Goal: Task Accomplishment & Management: Manage account settings

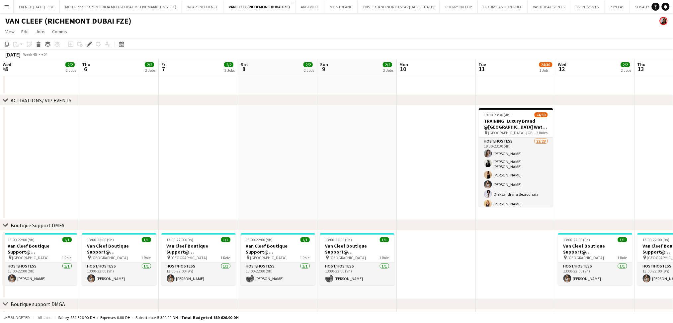
scroll to position [0, 228]
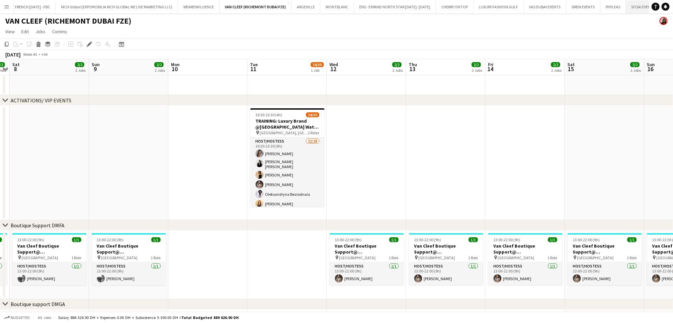
click at [640, 11] on button "SOSAI EVENTS Close" at bounding box center [643, 6] width 35 height 13
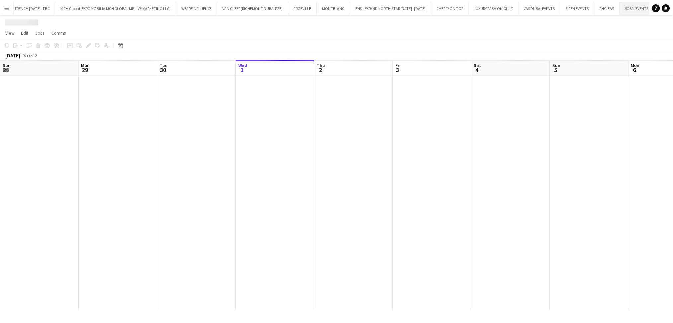
scroll to position [0, 158]
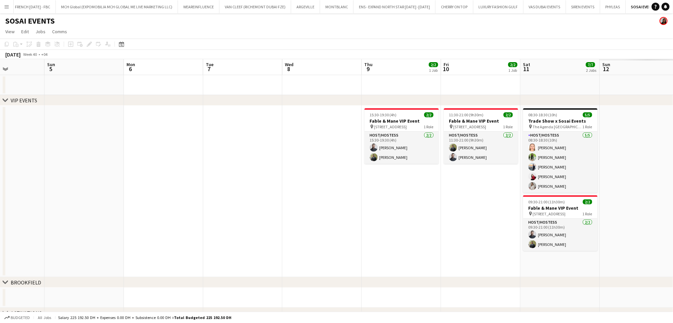
drag, startPoint x: 481, startPoint y: 164, endPoint x: 243, endPoint y: 164, distance: 238.3
click at [243, 164] on app-calendar-viewport "Thu 2 Fri 3 Sat 4 Sun 5 Mon 6 Tue 7 Wed 8 Thu 9 2/2 1 Job Fri 10 2/2 1 Job Sat …" at bounding box center [336, 198] width 673 height 279
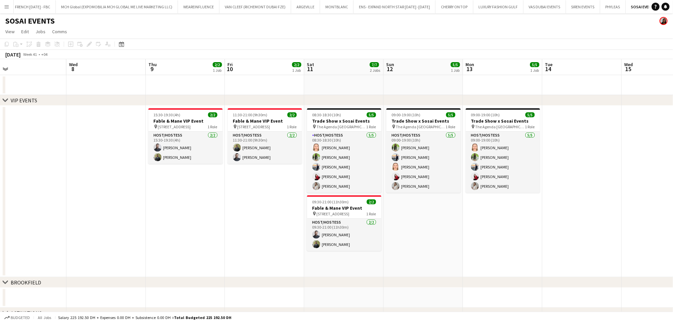
drag, startPoint x: 279, startPoint y: 193, endPoint x: 110, endPoint y: 184, distance: 169.2
click at [110, 184] on app-calendar-viewport "Sat 4 Sun 5 Mon 6 Tue 7 Wed 8 Thu 9 2/2 1 Job Fri 10 2/2 1 Job Sat 11 7/7 2 Job…" at bounding box center [336, 198] width 673 height 279
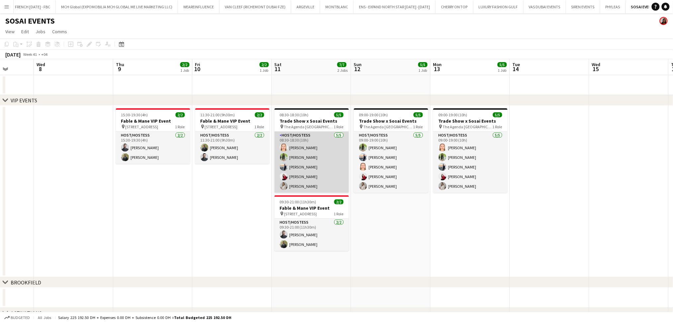
click at [335, 153] on app-card-role "Host/Hostess 5/5 08:30-18:30 (10h) Marija Bozic Jouli Serawan Wael Kharoufah Va…" at bounding box center [311, 161] width 74 height 61
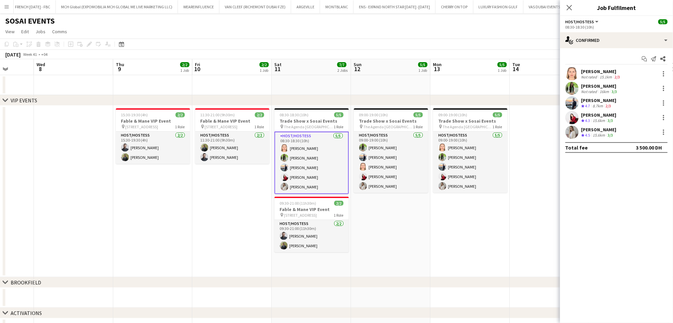
click at [609, 68] on div "Marija Bozic" at bounding box center [601, 71] width 40 height 6
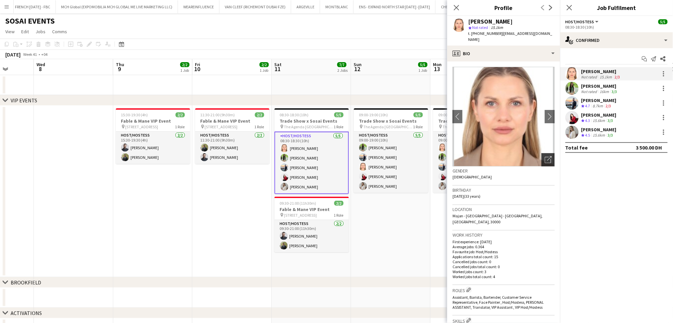
click at [545, 156] on icon "Open photos pop-in" at bounding box center [548, 159] width 7 height 7
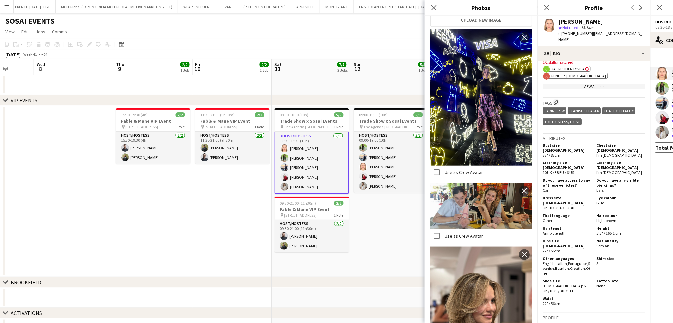
scroll to position [103, 0]
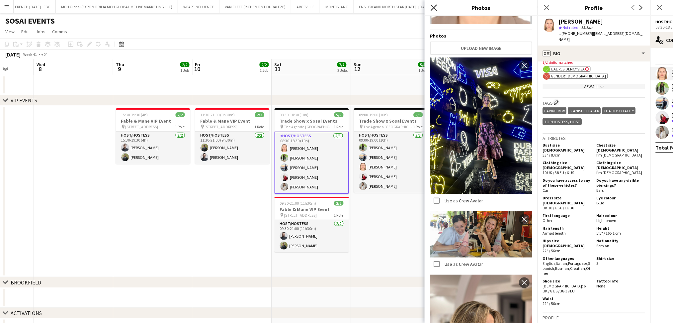
click at [432, 7] on icon "Close pop-in" at bounding box center [433, 7] width 6 height 6
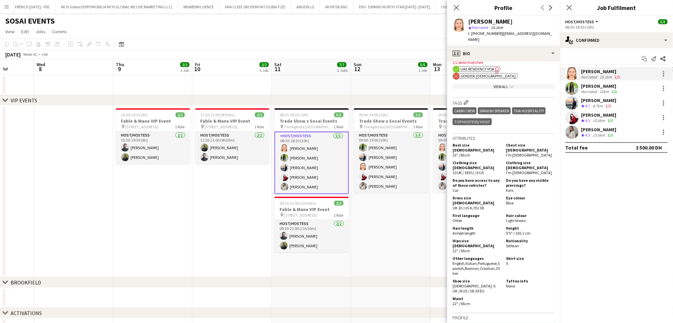
click at [604, 88] on div "Jouli Serawan" at bounding box center [599, 86] width 37 height 6
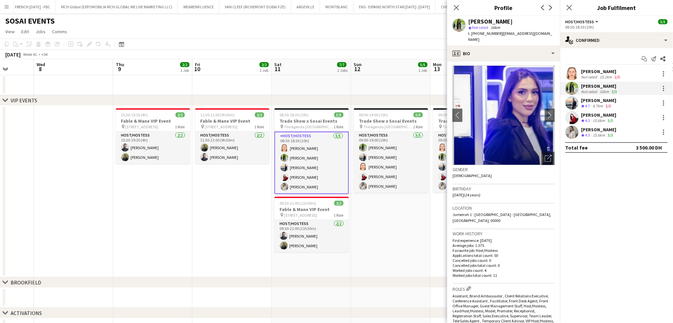
scroll to position [0, 0]
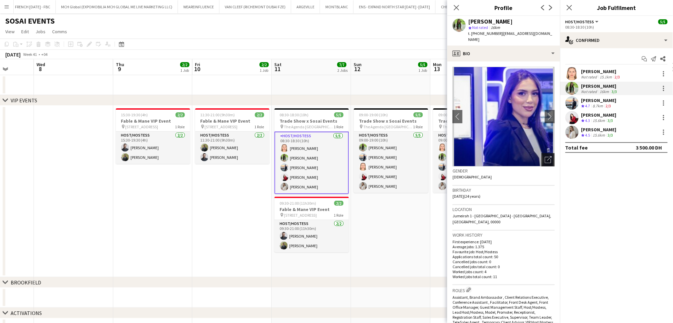
click at [541, 153] on div "Open photos pop-in" at bounding box center [547, 159] width 13 height 13
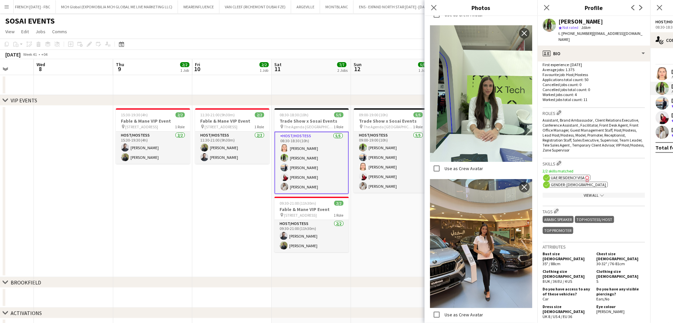
scroll to position [796, 0]
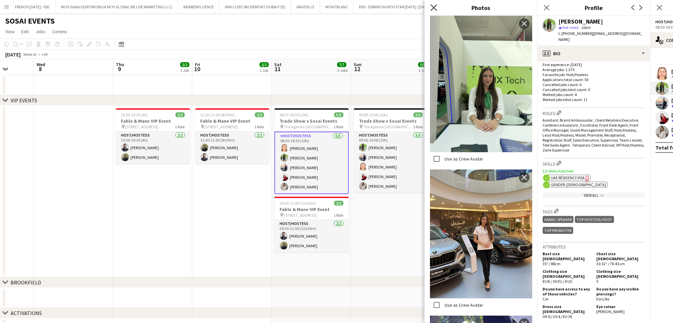
click at [433, 8] on icon at bounding box center [433, 7] width 6 height 6
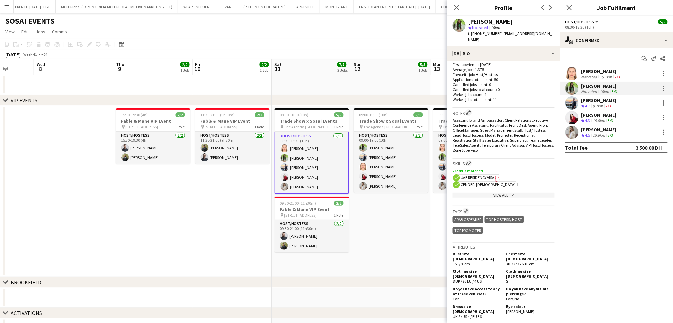
click at [599, 106] on div "8.7km" at bounding box center [597, 106] width 13 height 6
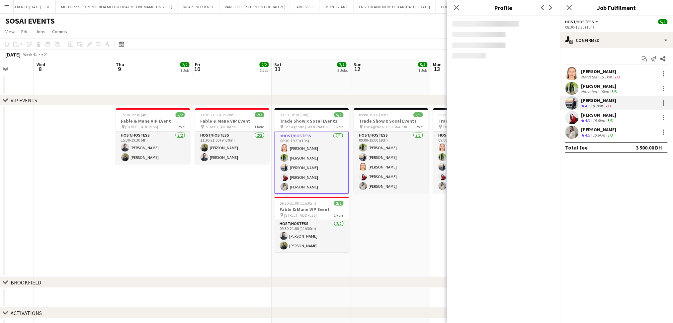
click at [595, 122] on div "15.6km" at bounding box center [598, 121] width 15 height 6
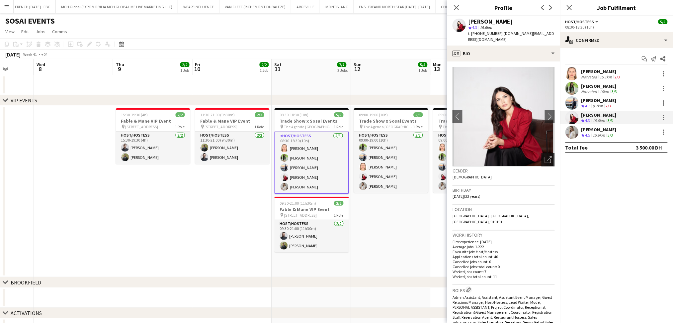
click at [545, 156] on icon "Open photos pop-in" at bounding box center [548, 159] width 7 height 7
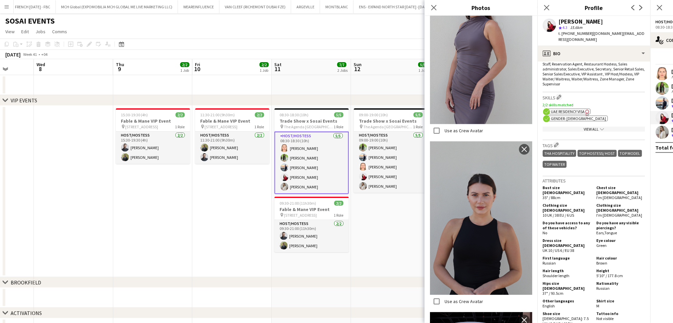
scroll to position [265, 0]
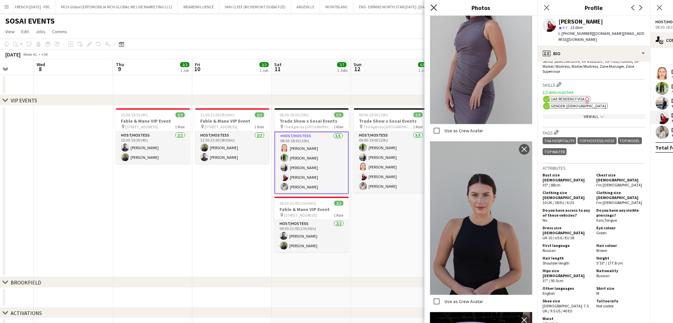
click at [432, 9] on icon "Close pop-in" at bounding box center [433, 7] width 6 height 6
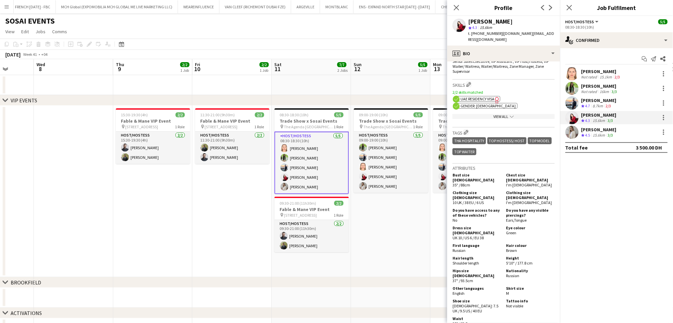
click at [614, 132] on div "3/3" at bounding box center [610, 135] width 8 height 6
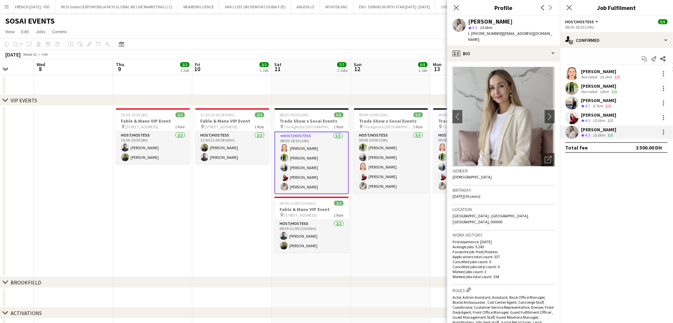
click at [387, 239] on app-date-cell "09:00-19:00 (10h) 5/5 Trade Show x Sosai Events pin The Agenda Dubai 1 Role Hos…" at bounding box center [390, 191] width 79 height 171
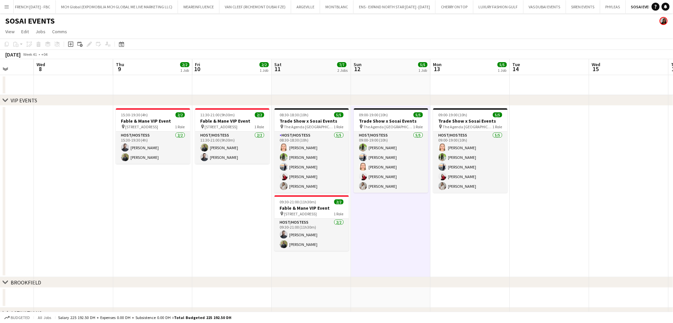
scroll to position [0, 304]
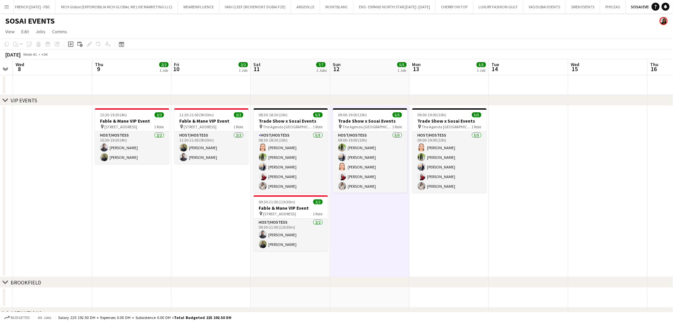
drag, startPoint x: 398, startPoint y: 234, endPoint x: 385, endPoint y: 234, distance: 13.6
click at [385, 234] on app-calendar-viewport "Sat 4 Sun 5 Mon 6 Tue 7 Wed 8 Thu 9 2/2 1 Job Fri 10 2/2 1 Job Sat 11 7/7 2 Job…" at bounding box center [336, 198] width 673 height 279
click at [299, 125] on div "pin The Agenda Dubai 1 Role" at bounding box center [291, 126] width 74 height 5
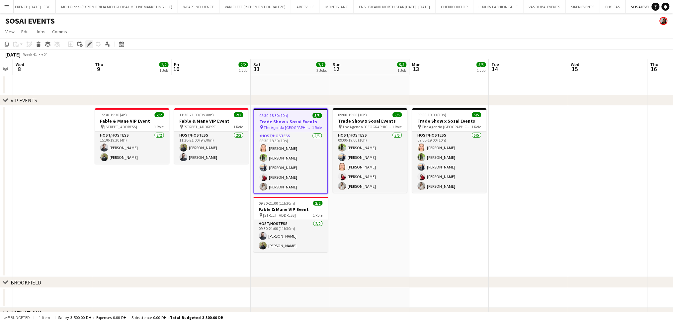
click at [87, 47] on div "Edit" at bounding box center [89, 44] width 8 height 8
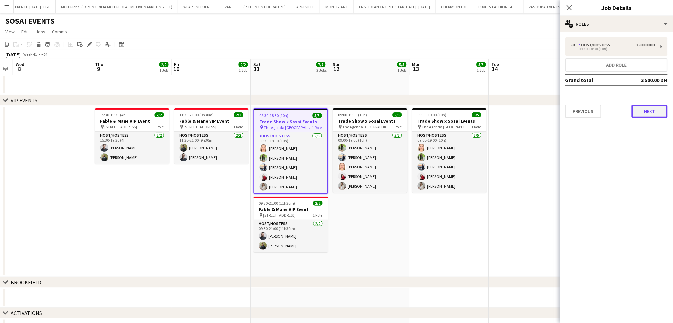
click at [653, 108] on button "Next" at bounding box center [650, 111] width 36 height 13
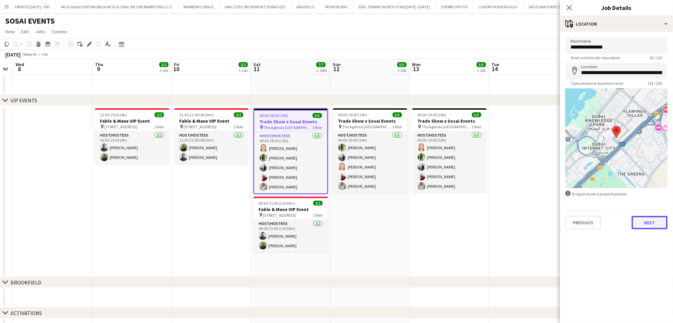
click at [650, 222] on button "Next" at bounding box center [650, 222] width 36 height 13
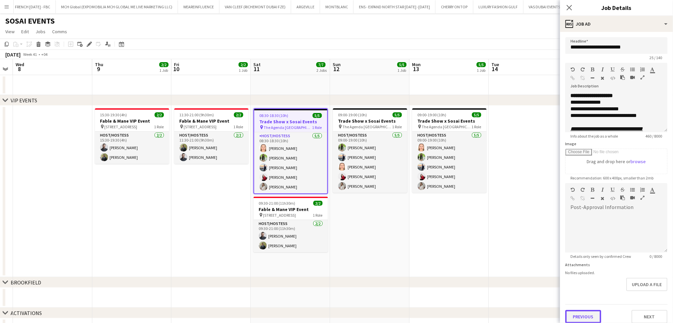
click at [590, 311] on button "Previous" at bounding box center [583, 316] width 36 height 13
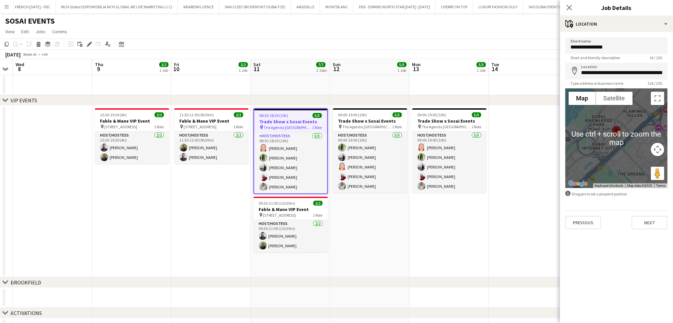
click at [617, 142] on div at bounding box center [616, 138] width 102 height 100
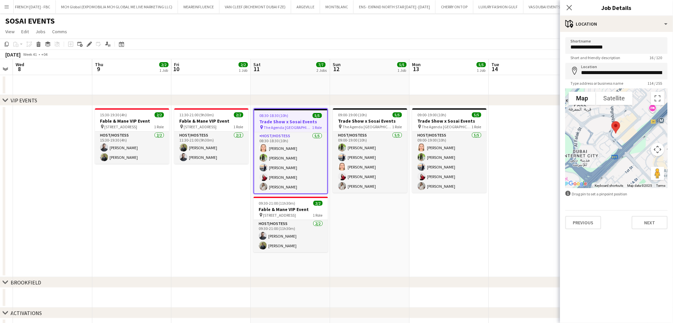
click at [612, 137] on div at bounding box center [616, 138] width 102 height 100
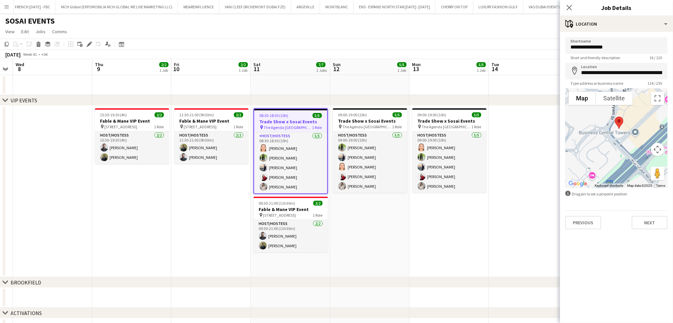
click at [614, 135] on div at bounding box center [616, 138] width 102 height 100
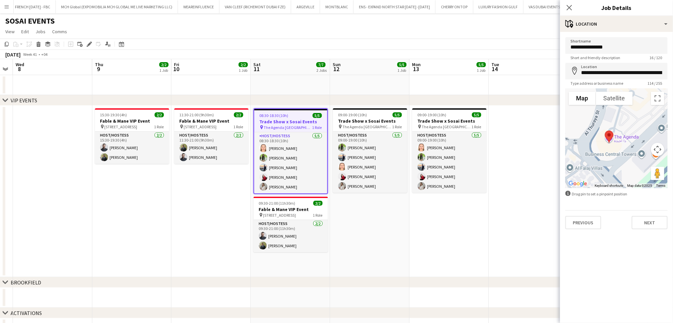
drag, startPoint x: 609, startPoint y: 151, endPoint x: 592, endPoint y: 172, distance: 27.2
click at [592, 172] on div at bounding box center [616, 138] width 102 height 100
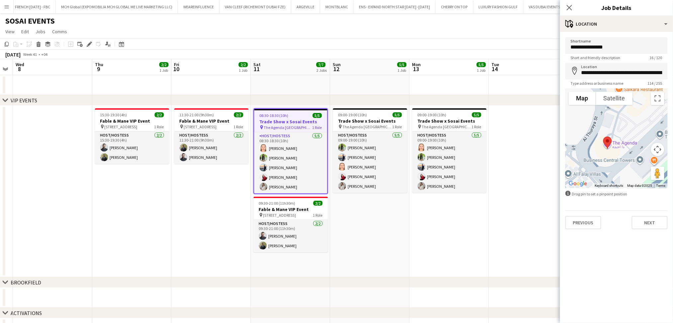
click at [602, 149] on img at bounding box center [607, 143] width 14 height 18
click at [635, 135] on div at bounding box center [616, 138] width 102 height 100
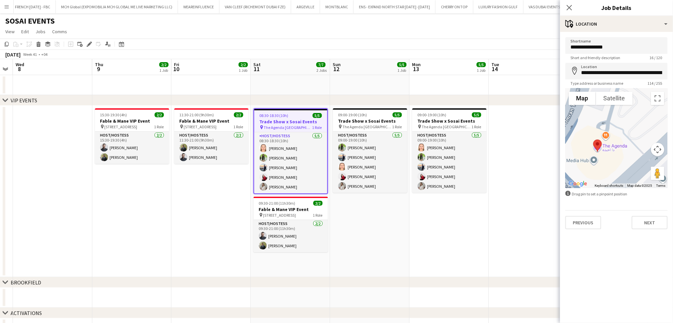
drag, startPoint x: 610, startPoint y: 141, endPoint x: 628, endPoint y: 131, distance: 20.2
click at [628, 131] on div at bounding box center [616, 138] width 102 height 100
click at [309, 119] on h3 "Trade Show x Sosai Events" at bounding box center [290, 121] width 73 height 6
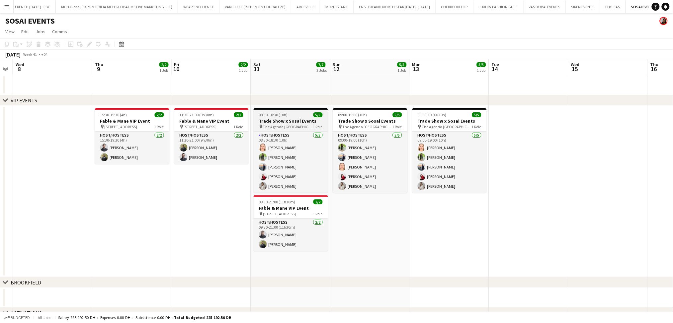
click at [283, 118] on h3 "Trade Show x Sosai Events" at bounding box center [291, 121] width 74 height 6
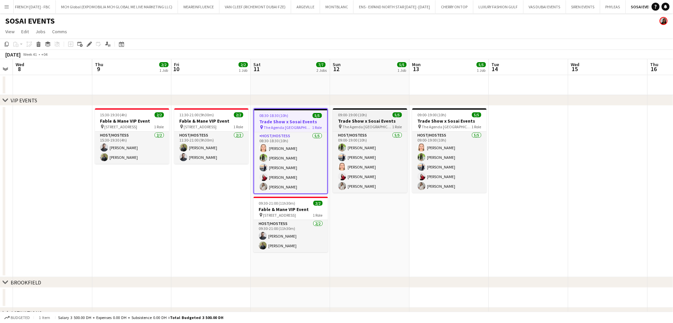
click at [368, 122] on h3 "Trade Show x Sosai Events" at bounding box center [370, 121] width 74 height 6
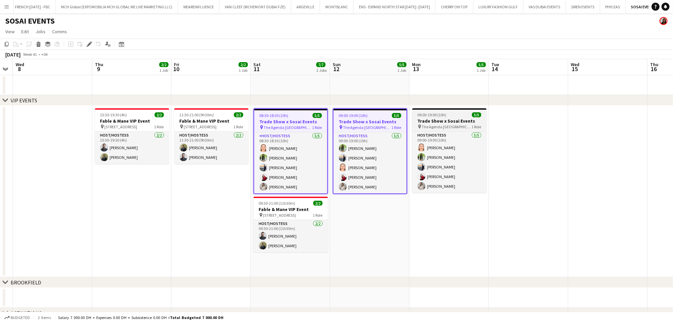
click at [455, 119] on h3 "Trade Show x Sosai Events" at bounding box center [449, 121] width 74 height 6
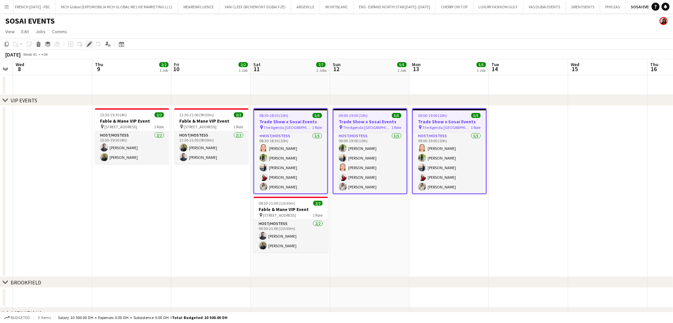
click at [89, 42] on icon "Edit" at bounding box center [89, 43] width 5 height 5
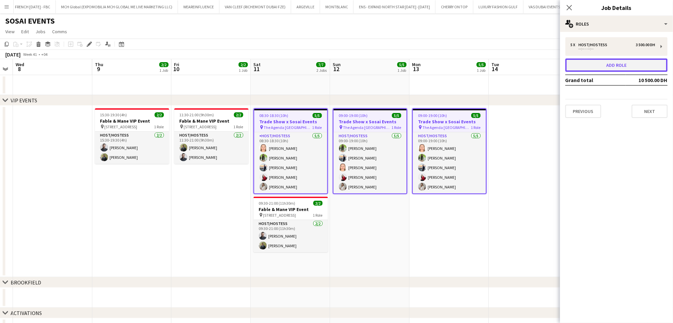
click at [634, 69] on button "Add role" at bounding box center [616, 64] width 102 height 13
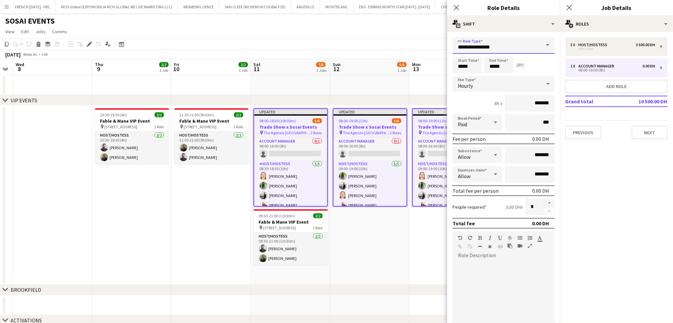
drag, startPoint x: 510, startPoint y: 47, endPoint x: 412, endPoint y: 44, distance: 98.3
click at [412, 44] on body "Menu Boards Boards Boards All jobs Status Workforce Workforce My Workforce Recr…" at bounding box center [336, 178] width 673 height 357
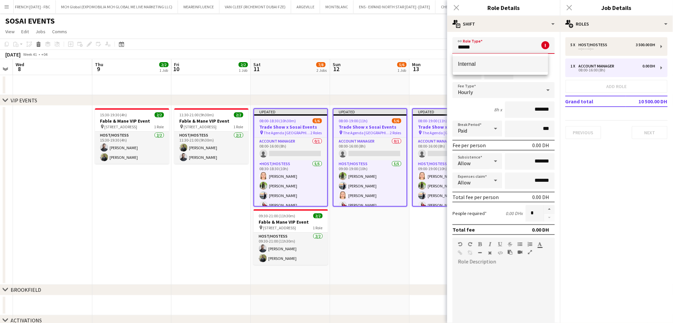
click at [474, 59] on mat-option "Internal" at bounding box center [501, 64] width 96 height 16
type input "********"
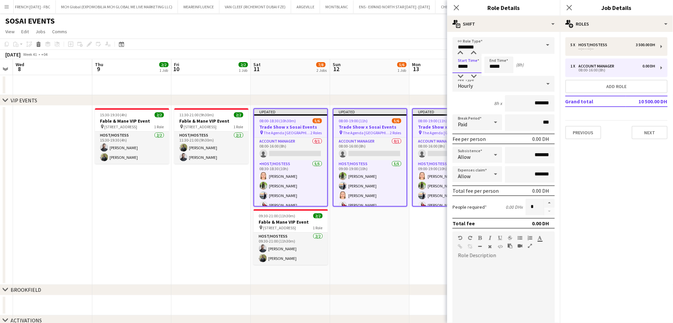
click at [478, 64] on input "*****" at bounding box center [466, 64] width 29 height 17
click at [473, 50] on div at bounding box center [473, 53] width 13 height 7
click at [474, 76] on div at bounding box center [473, 76] width 13 height 7
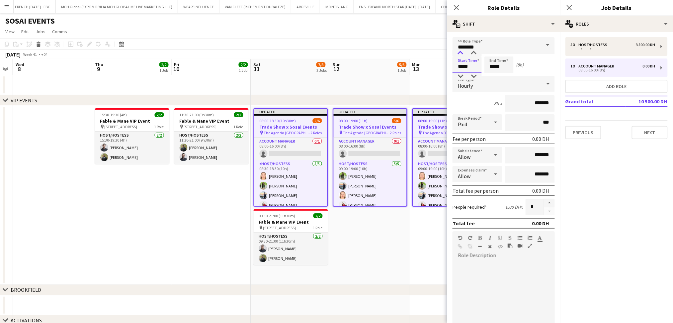
type input "*****"
click at [459, 52] on div at bounding box center [460, 53] width 13 height 7
drag, startPoint x: 502, startPoint y: 66, endPoint x: 471, endPoint y: 66, distance: 31.2
click at [471, 66] on div "Start Time ***** End Time ***** (7h)" at bounding box center [503, 64] width 102 height 17
type input "*****"
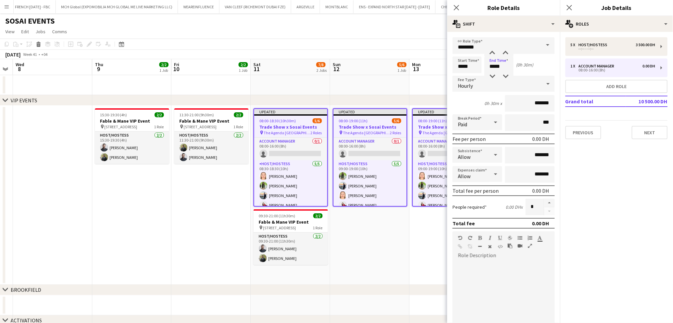
click at [482, 83] on div "Hourly" at bounding box center [496, 84] width 89 height 16
click at [489, 135] on span "No fee" at bounding box center [500, 135] width 85 height 6
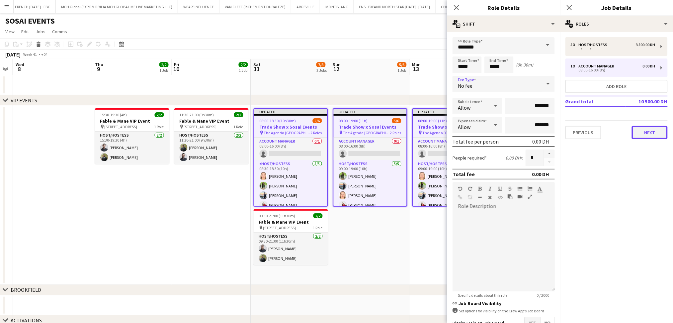
click at [654, 133] on button "Next" at bounding box center [650, 132] width 36 height 13
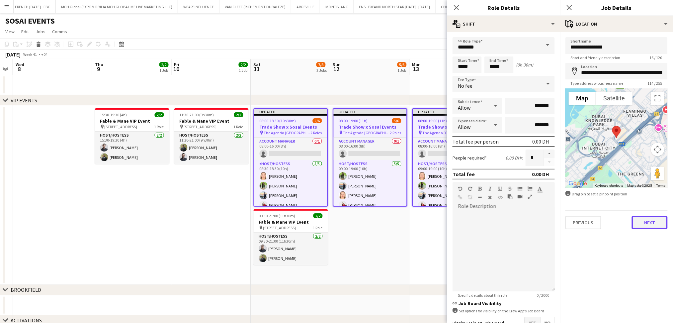
click at [642, 219] on button "Next" at bounding box center [650, 222] width 36 height 13
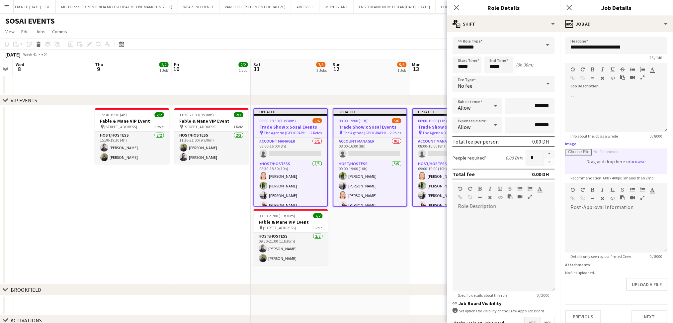
click at [636, 164] on input "Image" at bounding box center [616, 161] width 102 height 25
type input "**********"
click at [626, 223] on div at bounding box center [616, 234] width 102 height 40
click at [636, 225] on div at bounding box center [616, 234] width 102 height 40
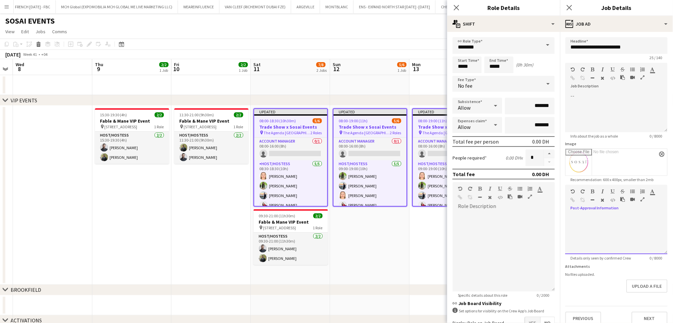
paste div
click at [634, 219] on p "*******" at bounding box center [612, 217] width 85 height 7
click at [625, 233] on b "**********" at bounding box center [597, 230] width 54 height 5
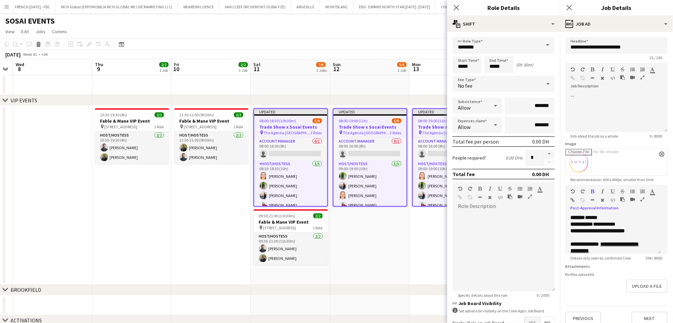
click at [592, 189] on icon "button" at bounding box center [593, 191] width 4 height 5
click at [603, 235] on p at bounding box center [612, 237] width 85 height 7
click at [622, 246] on u "**********" at bounding box center [604, 247] width 68 height 12
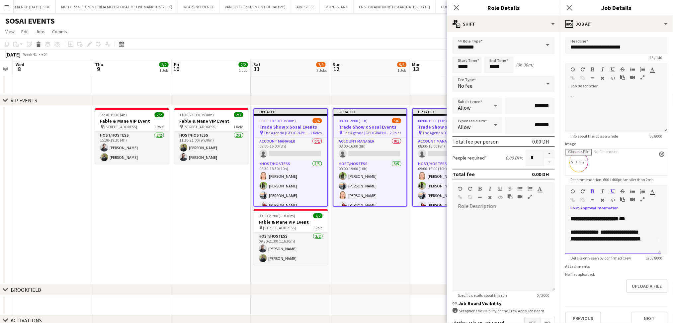
scroll to position [18, 0]
click at [624, 243] on p at bounding box center [612, 246] width 85 height 7
click at [619, 236] on p "*********" at bounding box center [612, 235] width 85 height 7
drag, startPoint x: 633, startPoint y: 241, endPoint x: 594, endPoint y: 235, distance: 39.3
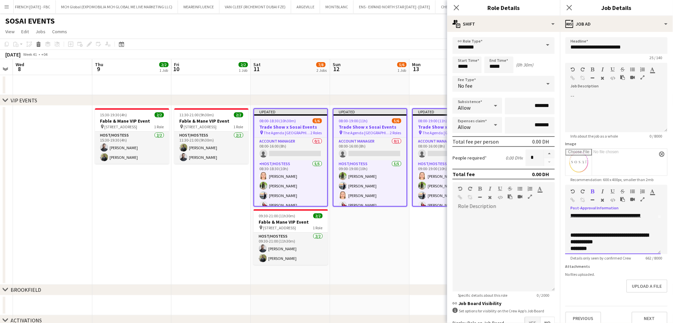
click at [594, 235] on p "**********" at bounding box center [612, 238] width 85 height 13
click at [571, 199] on icon "button" at bounding box center [573, 199] width 4 height 5
click at [639, 245] on p "********" at bounding box center [609, 248] width 78 height 7
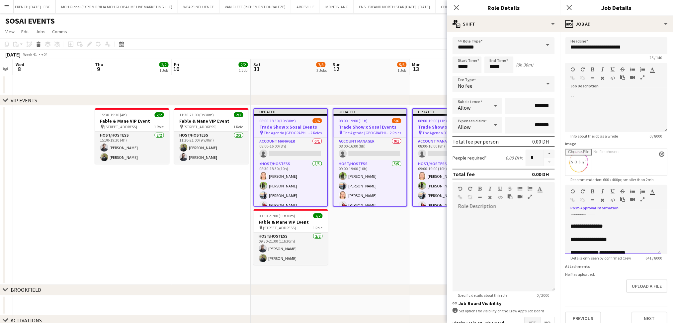
click at [621, 241] on p "**********" at bounding box center [609, 239] width 78 height 7
click at [643, 240] on p "*******" at bounding box center [609, 241] width 78 height 7
click at [621, 246] on p at bounding box center [612, 248] width 85 height 7
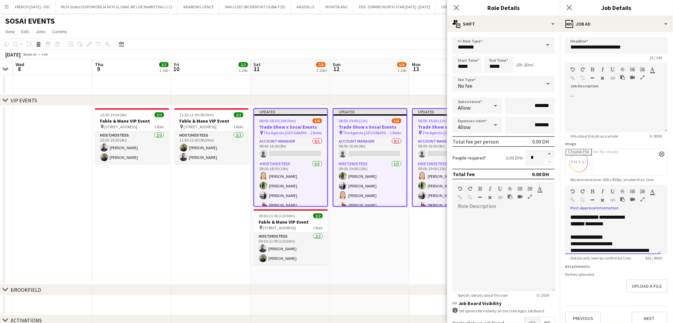
drag, startPoint x: 625, startPoint y: 243, endPoint x: 570, endPoint y: 241, distance: 54.8
click at [570, 241] on div "**********" at bounding box center [613, 234] width 96 height 40
click at [574, 250] on p "**********" at bounding box center [609, 246] width 78 height 13
click at [614, 190] on icon "button" at bounding box center [613, 191] width 4 height 5
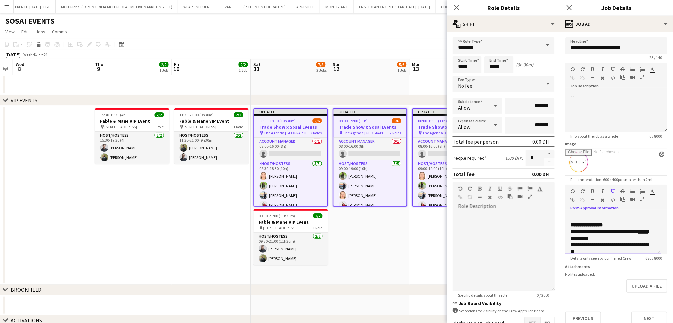
scroll to position [124, 0]
drag, startPoint x: 597, startPoint y: 245, endPoint x: 566, endPoint y: 238, distance: 30.9
click at [566, 238] on div "**********" at bounding box center [613, 234] width 96 height 40
drag, startPoint x: 635, startPoint y: 238, endPoint x: 562, endPoint y: 223, distance: 73.8
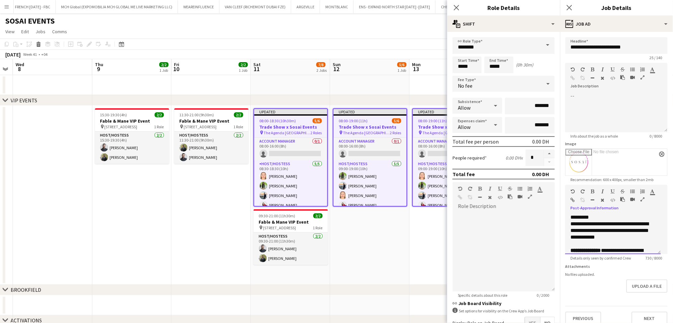
click at [562, 223] on form "**********" at bounding box center [616, 180] width 113 height 287
click at [653, 192] on icon "button" at bounding box center [652, 191] width 4 height 5
type input "*******"
click at [653, 222] on div "**********" at bounding box center [613, 234] width 96 height 40
click at [614, 190] on icon "button" at bounding box center [613, 191] width 4 height 5
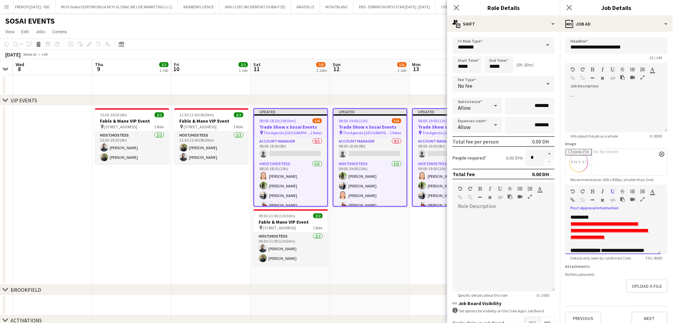
click at [647, 241] on p at bounding box center [612, 243] width 85 height 7
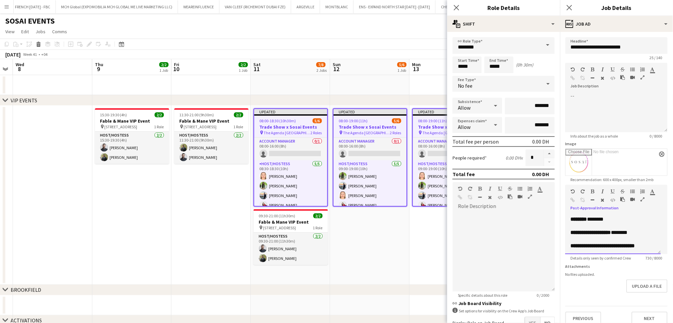
scroll to position [210, 0]
click at [630, 234] on p at bounding box center [612, 232] width 85 height 7
click at [628, 219] on p at bounding box center [612, 219] width 85 height 7
click at [624, 231] on p at bounding box center [612, 232] width 85 height 7
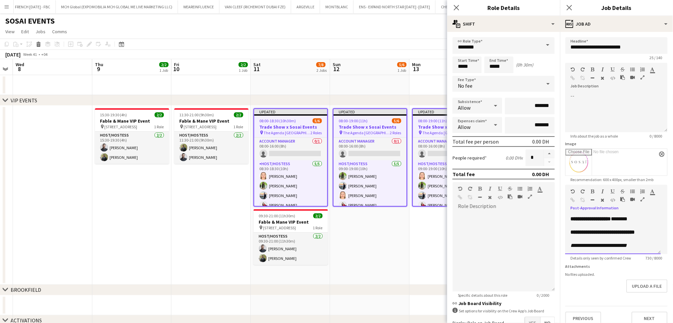
click at [618, 239] on p at bounding box center [612, 238] width 85 height 7
click at [648, 286] on button "Upload a file" at bounding box center [646, 285] width 41 height 13
drag, startPoint x: 606, startPoint y: 237, endPoint x: 562, endPoint y: 237, distance: 44.8
click at [565, 237] on div "**********" at bounding box center [613, 234] width 96 height 40
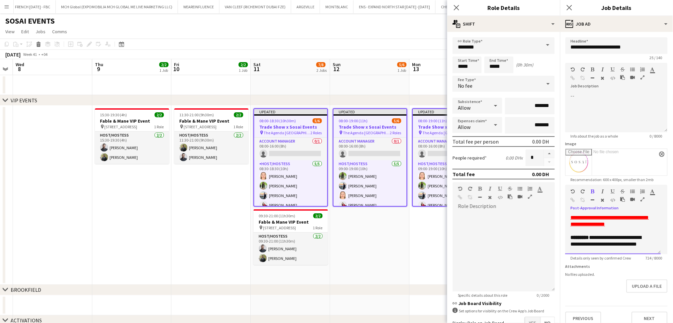
click at [609, 251] on p "**********" at bounding box center [609, 244] width 78 height 20
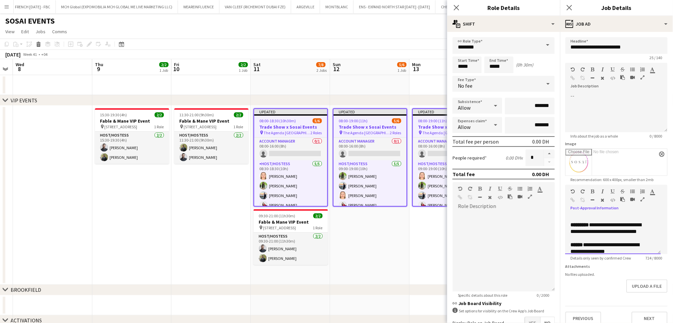
scroll to position [171, 0]
drag, startPoint x: 586, startPoint y: 239, endPoint x: 626, endPoint y: 246, distance: 40.5
click at [626, 246] on p "**********" at bounding box center [609, 242] width 78 height 13
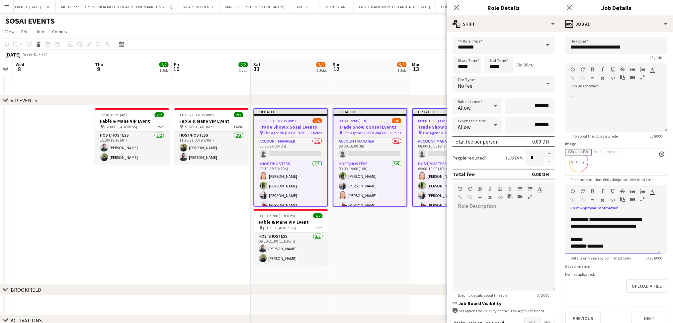
click at [616, 234] on p "**********" at bounding box center [609, 226] width 78 height 20
click at [601, 246] on p "******" at bounding box center [609, 246] width 78 height 7
click at [579, 228] on b "******" at bounding box center [576, 228] width 13 height 5
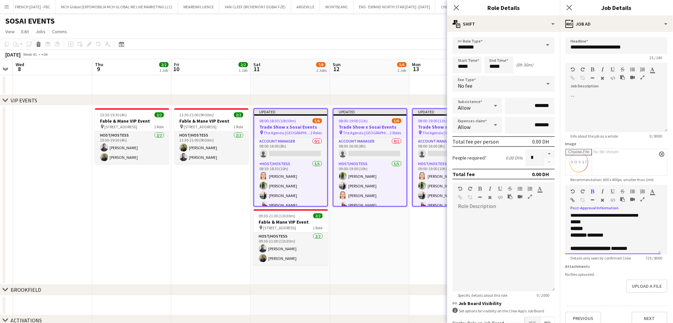
scroll to position [171, 0]
click at [598, 220] on p "**********" at bounding box center [609, 229] width 78 height 27
click at [578, 228] on p "**********" at bounding box center [609, 236] width 78 height 27
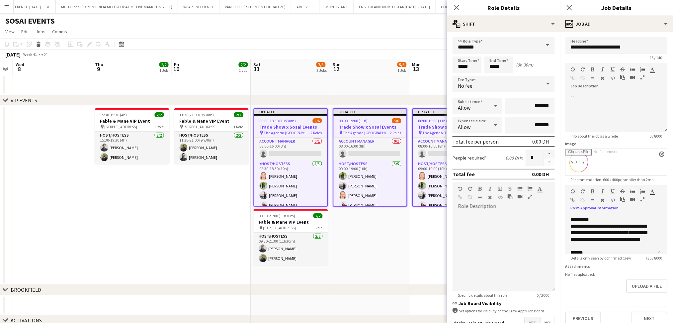
click at [613, 189] on icon "button" at bounding box center [613, 191] width 4 height 5
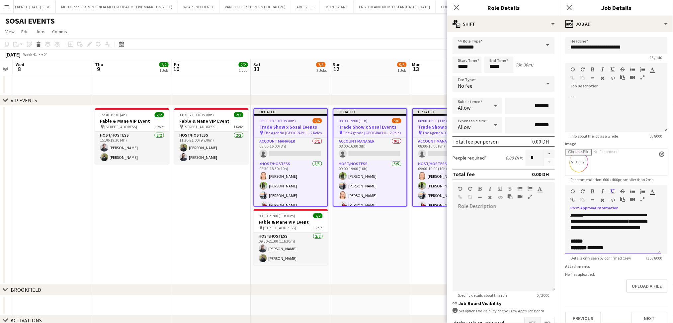
scroll to position [188, 0]
drag, startPoint x: 587, startPoint y: 235, endPoint x: 564, endPoint y: 236, distance: 23.6
click at [564, 236] on form "**********" at bounding box center [616, 180] width 113 height 287
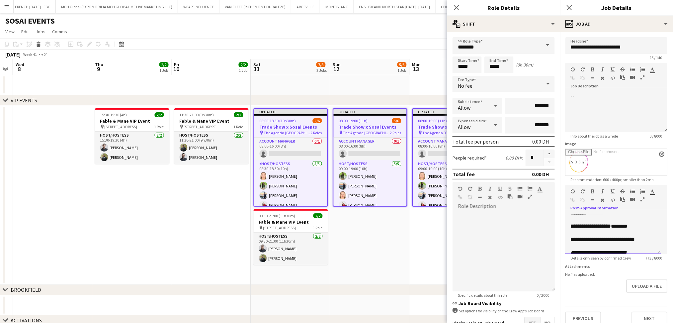
scroll to position [206, 0]
click at [623, 235] on p at bounding box center [612, 237] width 85 height 7
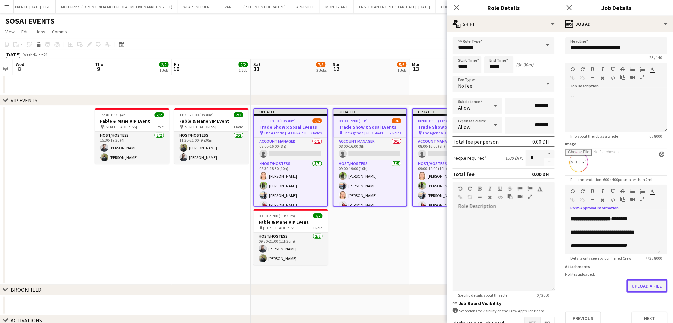
click at [648, 292] on button "Upload a file" at bounding box center [646, 285] width 41 height 13
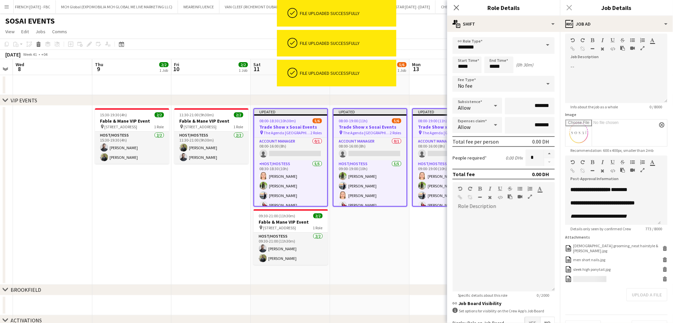
scroll to position [45, 0]
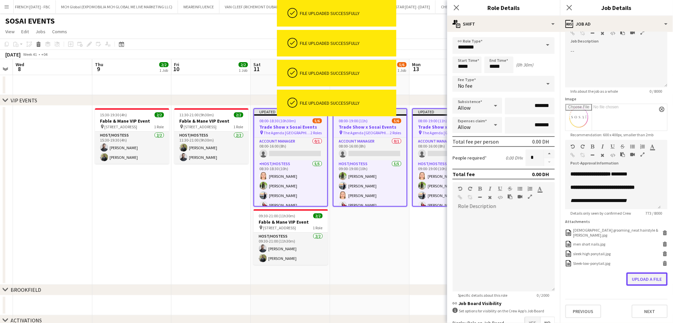
click at [643, 280] on button "Upload a file" at bounding box center [646, 278] width 41 height 13
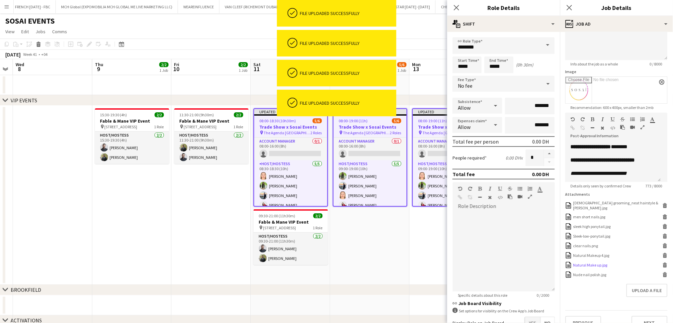
scroll to position [83, 0]
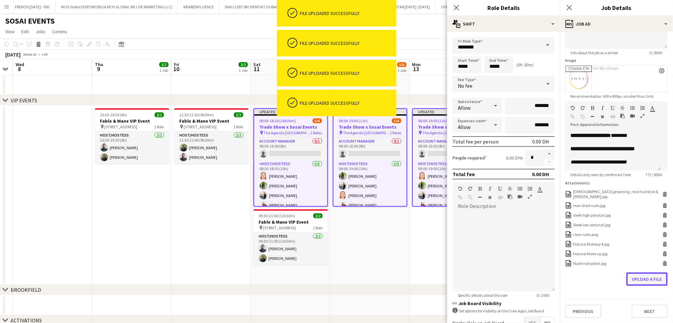
click at [639, 282] on button "Upload a file" at bounding box center [646, 278] width 41 height 13
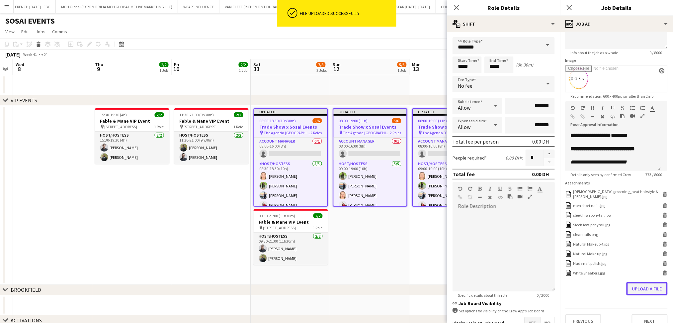
click at [643, 293] on button "Upload a file" at bounding box center [646, 288] width 41 height 13
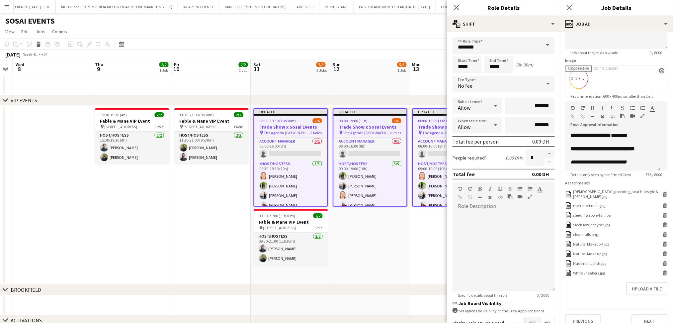
drag, startPoint x: 362, startPoint y: 127, endPoint x: 386, endPoint y: 123, distance: 24.2
click at [362, 127] on h3 "Trade Show x Sosai Events" at bounding box center [370, 127] width 73 height 6
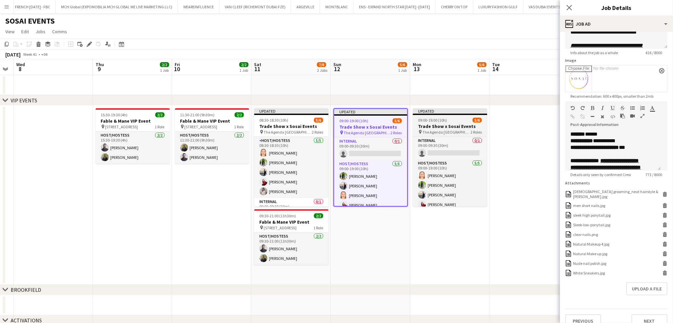
click at [441, 121] on span "09:00-19:00 (10h)" at bounding box center [432, 119] width 29 height 5
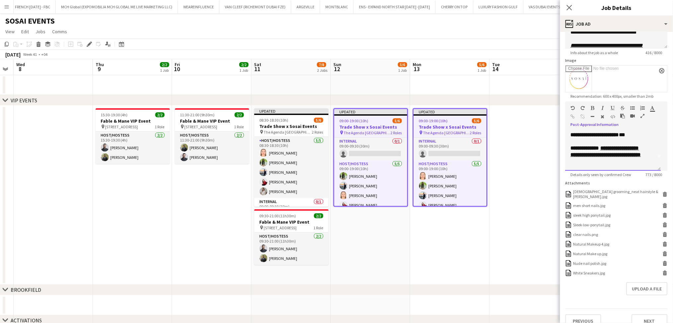
scroll to position [18, 0]
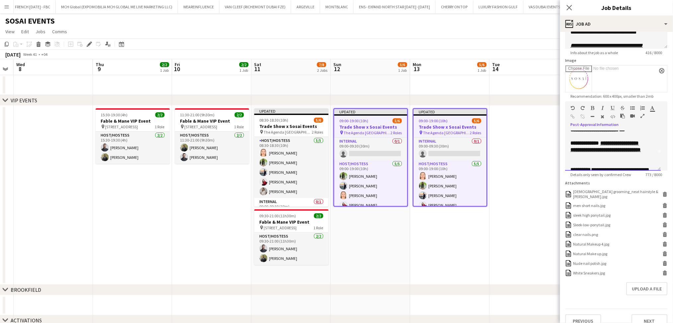
click at [595, 148] on u "**********" at bounding box center [605, 146] width 70 height 12
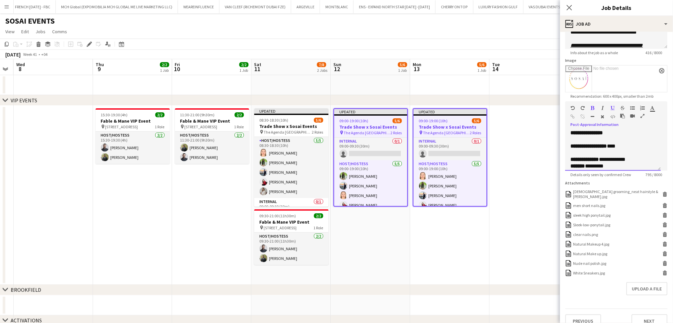
scroll to position [88, 0]
click at [291, 128] on h3 "Trade Show x Sosai Events" at bounding box center [291, 126] width 74 height 6
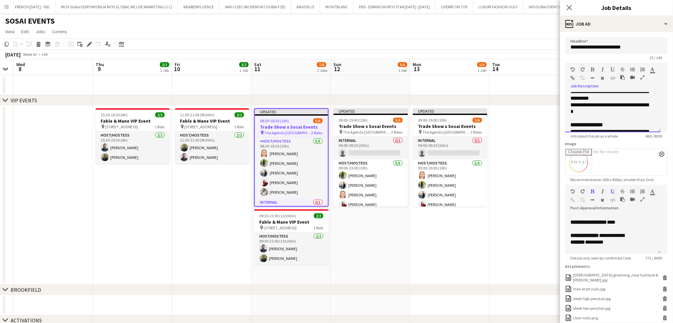
scroll to position [94, 0]
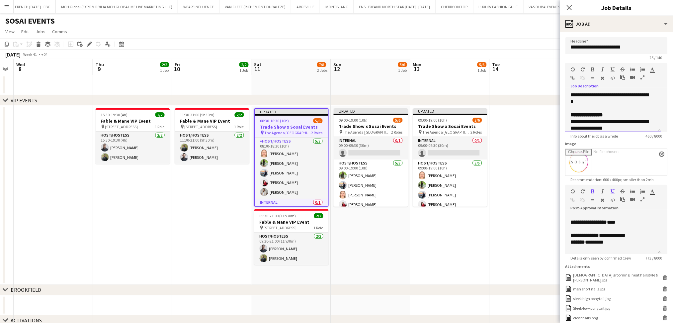
drag, startPoint x: 569, startPoint y: 123, endPoint x: 624, endPoint y: 112, distance: 55.6
click at [624, 112] on div "**********" at bounding box center [613, 112] width 96 height 40
copy div "**********"
click at [293, 124] on h3 "Trade Show x Sosai Events" at bounding box center [291, 127] width 73 height 6
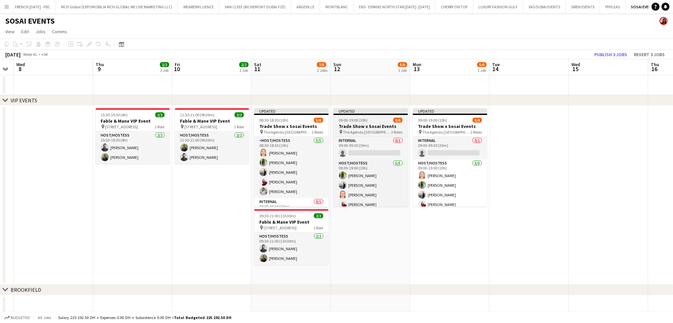
click at [360, 123] on h3 "Trade Show x Sosai Events" at bounding box center [371, 126] width 74 height 6
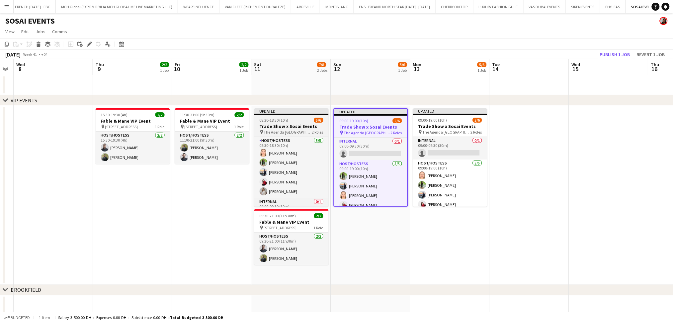
click at [316, 125] on h3 "Trade Show x Sosai Events" at bounding box center [291, 126] width 74 height 6
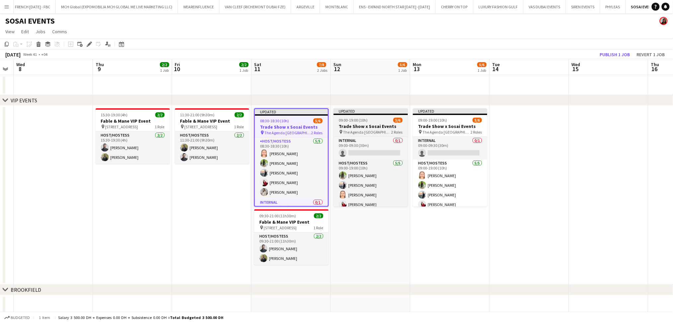
click at [368, 124] on h3 "Trade Show x Sosai Events" at bounding box center [371, 126] width 74 height 6
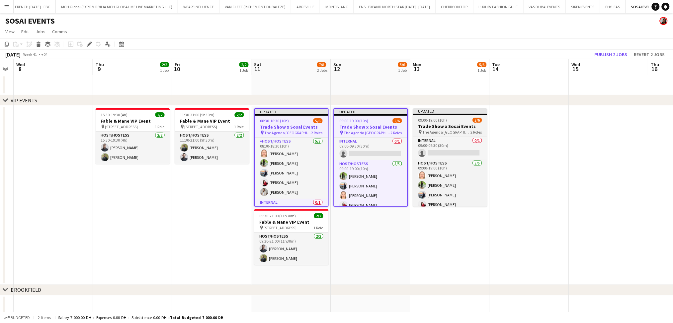
click at [436, 124] on h3 "Trade Show x Sosai Events" at bounding box center [450, 126] width 74 height 6
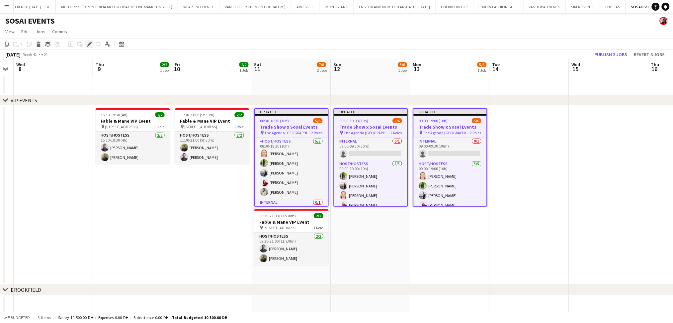
click at [91, 44] on icon "Edit" at bounding box center [89, 43] width 5 height 5
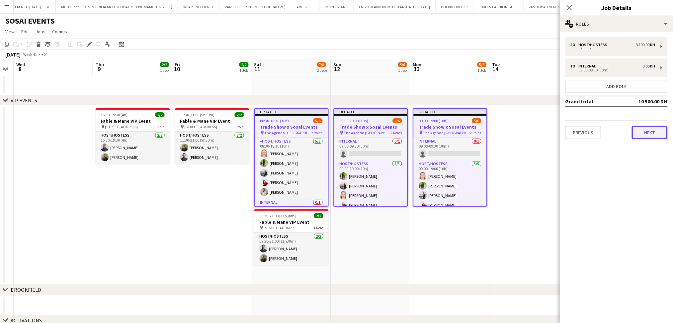
click at [655, 131] on button "Next" at bounding box center [650, 132] width 36 height 13
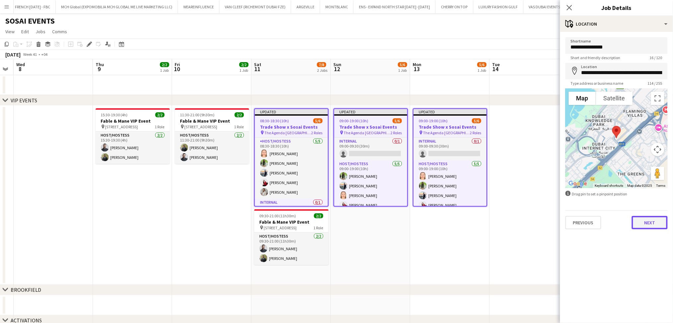
click at [653, 220] on button "Next" at bounding box center [650, 222] width 36 height 13
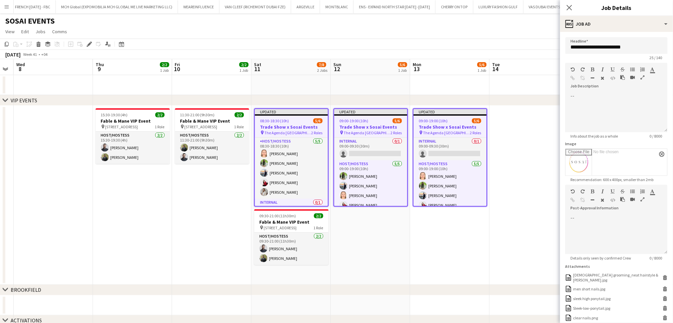
click at [298, 122] on div "08:30-18:30 (10h) 5/6" at bounding box center [291, 120] width 73 height 5
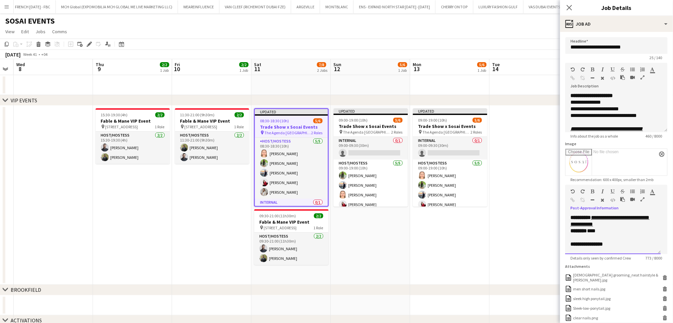
scroll to position [71, 0]
click at [614, 230] on p at bounding box center [612, 233] width 85 height 7
paste div
click at [643, 228] on p "**********" at bounding box center [612, 228] width 85 height 7
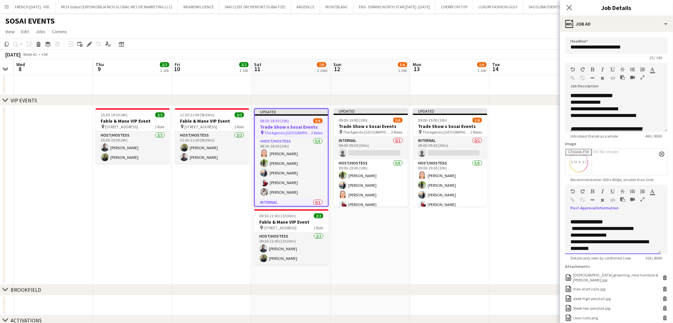
click at [625, 235] on div "**********" at bounding box center [609, 235] width 78 height 7
click at [597, 249] on div "**********" at bounding box center [609, 251] width 78 height 13
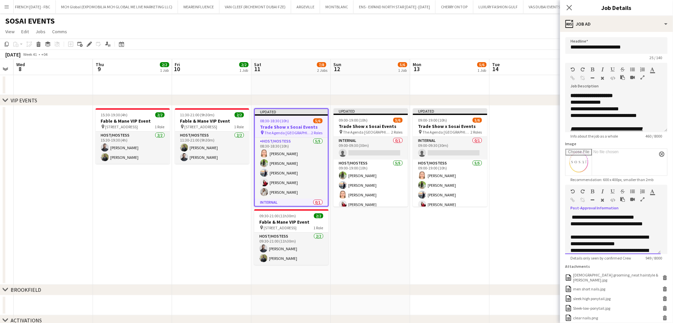
scroll to position [104, 0]
click at [599, 239] on div "**********" at bounding box center [609, 235] width 78 height 13
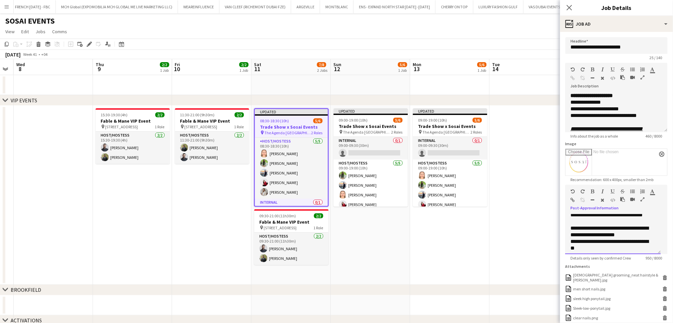
scroll to position [71, 0]
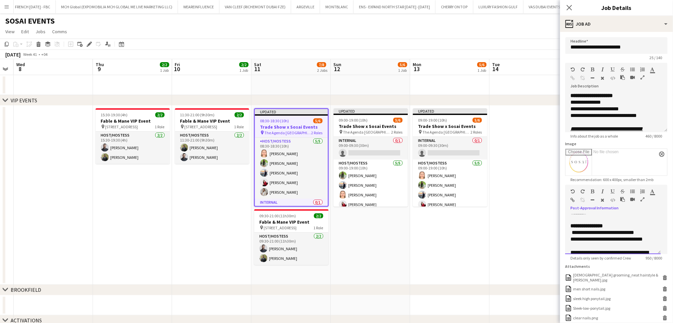
drag, startPoint x: 600, startPoint y: 241, endPoint x: 566, endPoint y: 232, distance: 34.9
click at [566, 232] on div "**********" at bounding box center [613, 234] width 96 height 40
copy div "**********"
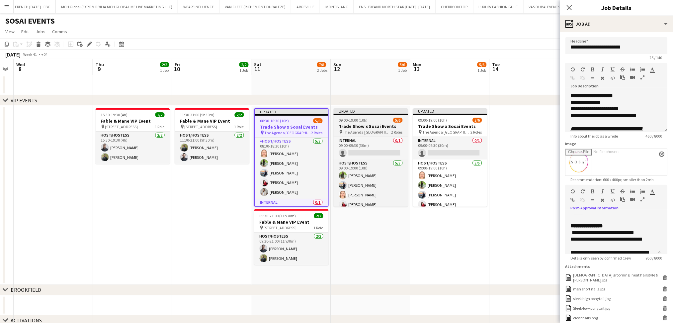
click at [363, 120] on span "09:00-19:00 (10h)" at bounding box center [353, 119] width 29 height 5
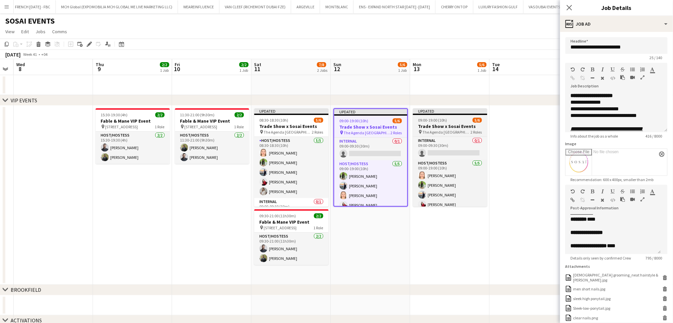
click at [445, 126] on h3 "Trade Show x Sosai Events" at bounding box center [450, 126] width 74 height 6
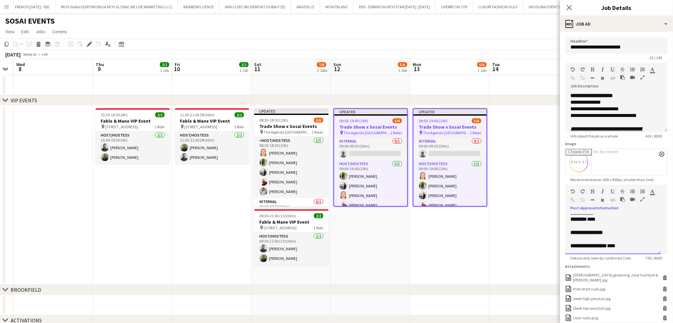
click at [633, 233] on p "**********" at bounding box center [612, 232] width 85 height 7
click at [629, 236] on p at bounding box center [612, 239] width 85 height 7
click at [627, 234] on p at bounding box center [612, 237] width 85 height 7
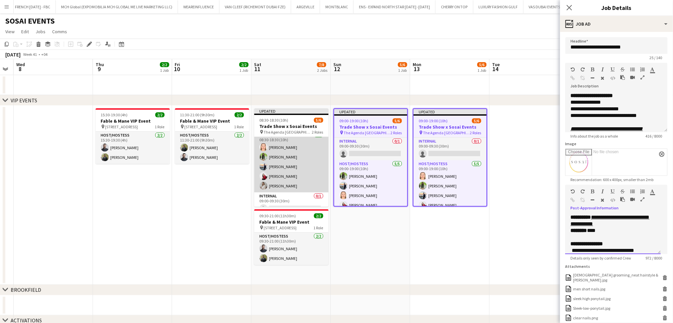
scroll to position [14, 0]
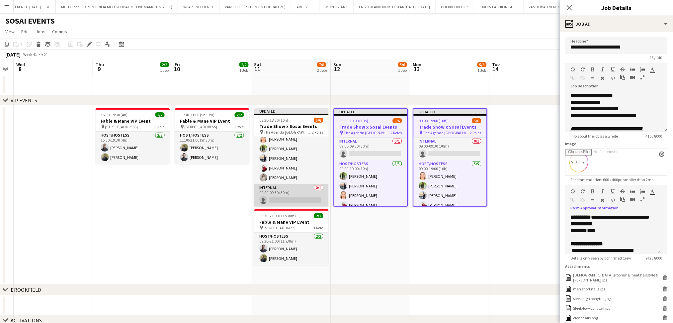
click at [307, 198] on app-card-role "Internal 0/1 09:00-09:30 (30m) single-neutral-actions" at bounding box center [291, 195] width 74 height 23
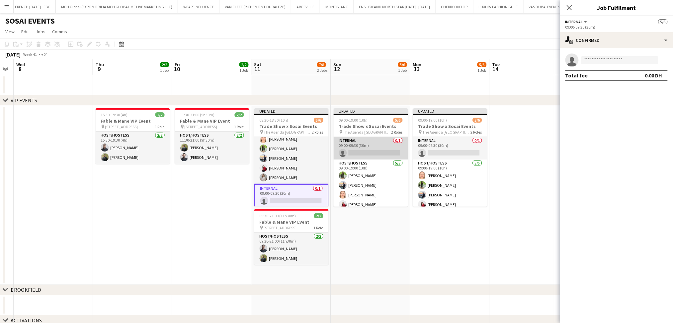
click at [378, 151] on app-card-role "Internal 0/1 09:00-09:30 (30m) single-neutral-actions" at bounding box center [371, 148] width 74 height 23
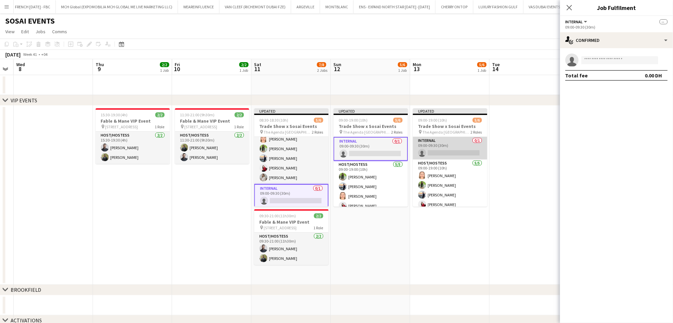
click at [450, 151] on app-card-role "Internal 0/1 09:00-09:30 (30m) single-neutral-actions" at bounding box center [450, 148] width 74 height 23
click at [620, 60] on input at bounding box center [619, 60] width 77 height 8
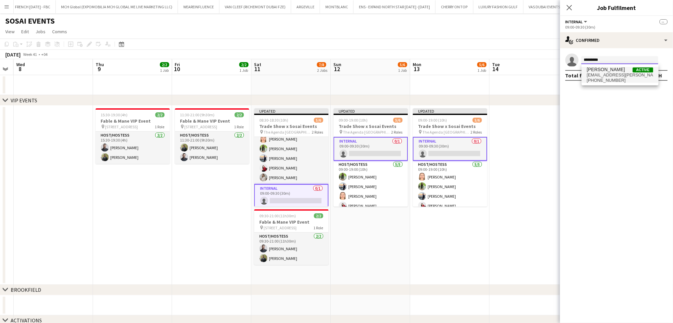
type input "*********"
click at [595, 80] on span "+971582203230" at bounding box center [620, 80] width 66 height 5
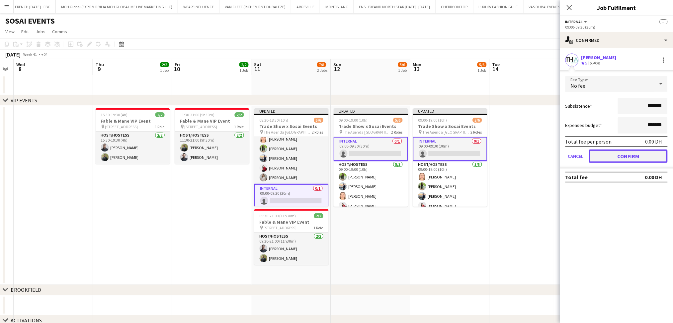
click at [640, 159] on button "Confirm" at bounding box center [628, 155] width 79 height 13
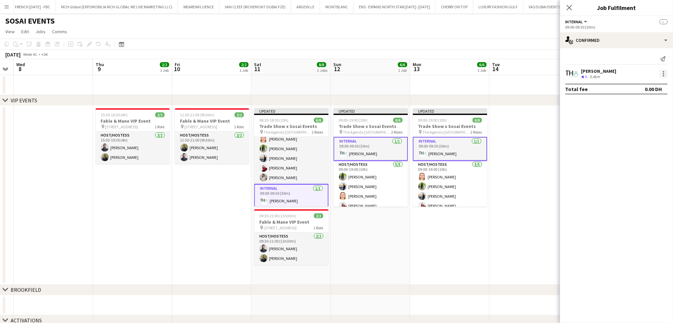
click at [664, 75] on div at bounding box center [663, 74] width 8 height 8
click at [648, 154] on button "Set as supervisor" at bounding box center [642, 150] width 52 height 16
click at [525, 146] on app-date-cell at bounding box center [528, 195] width 79 height 179
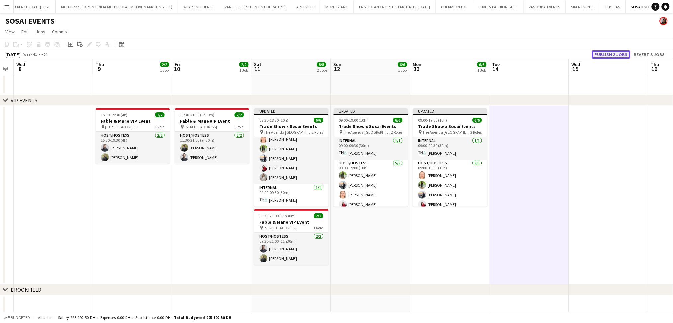
click at [600, 53] on button "Publish 3 jobs" at bounding box center [611, 54] width 38 height 9
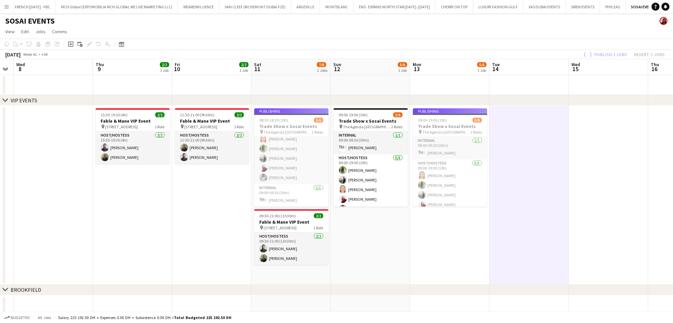
scroll to position [9, 0]
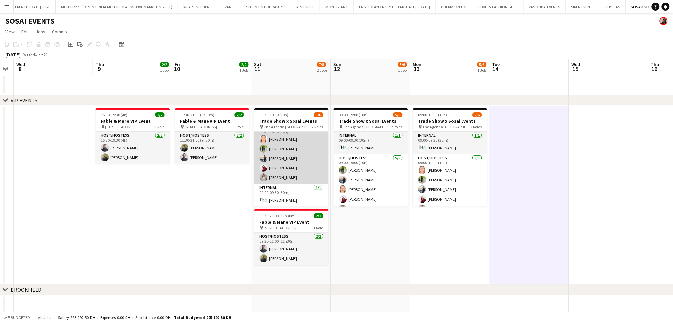
click at [308, 150] on app-card-role "Host/Hostess 5/5 08:30-18:30 (10h) Marija Bozic Jouli Serawan Wael Kharoufah Va…" at bounding box center [291, 153] width 74 height 61
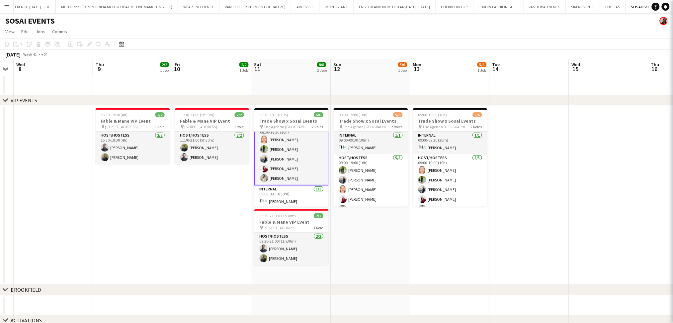
scroll to position [9, 0]
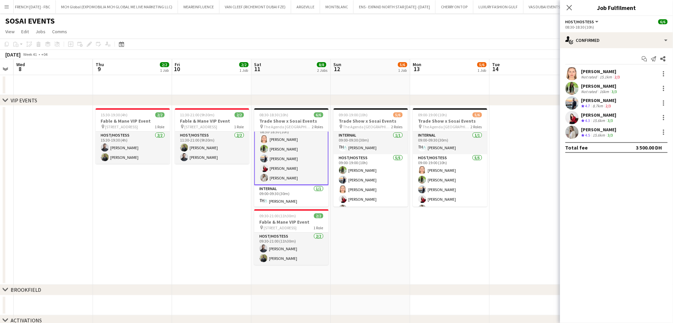
click at [595, 75] on div "Not rated" at bounding box center [589, 76] width 17 height 5
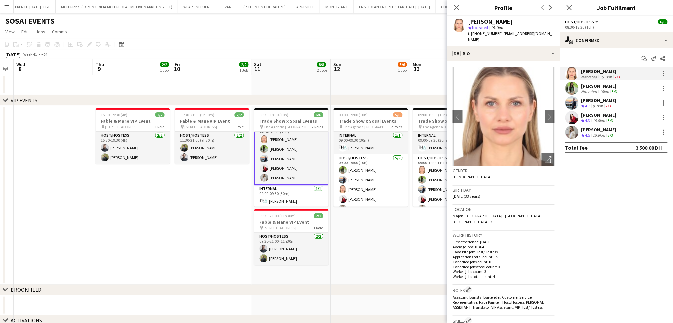
drag, startPoint x: 497, startPoint y: 35, endPoint x: 468, endPoint y: 17, distance: 33.8
click at [468, 19] on div "Marija Bozic star Not rated 15.1km t. +971588184923 | boziceva.m@gmail.com" at bounding box center [511, 31] width 86 height 24
copy div "Marija Bozic star Not rated 15.1km t. +971588184923"
click at [605, 90] on div "16km" at bounding box center [604, 91] width 12 height 5
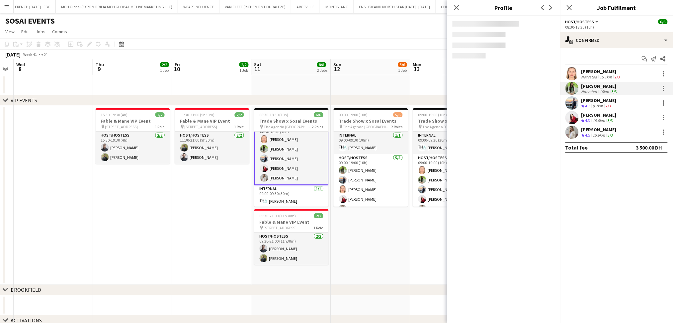
click at [606, 102] on div "Wael Kharoufah" at bounding box center [598, 100] width 35 height 6
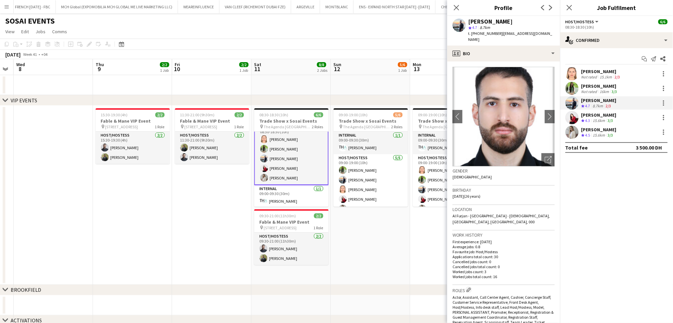
click at [616, 118] on div "Valeriia Mitina Crew rating 4.3 15.6km 3/3" at bounding box center [616, 117] width 113 height 13
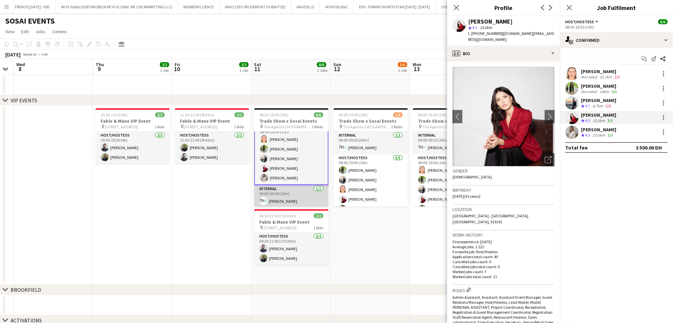
click at [291, 195] on app-card-role "Internal 1/1 09:00-09:30 (30m) Sara STAFF" at bounding box center [291, 196] width 74 height 23
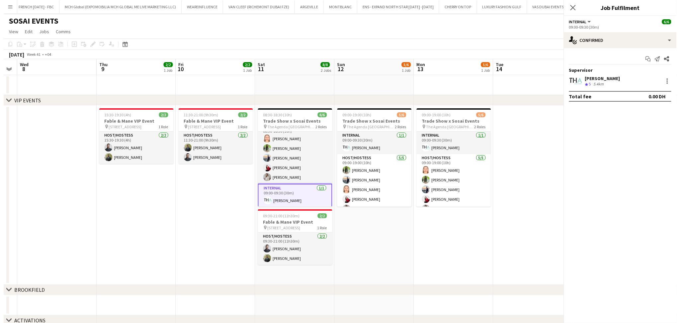
scroll to position [9, 0]
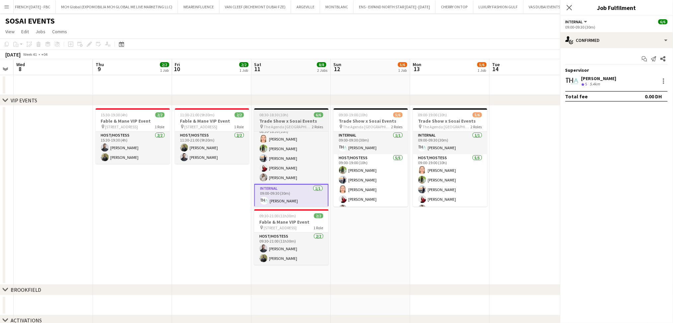
click at [294, 112] on div "08:30-18:30 (10h) 6/6" at bounding box center [291, 114] width 74 height 5
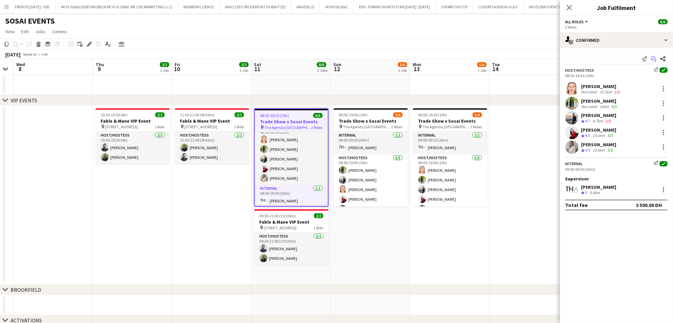
click at [655, 59] on icon "Start chat" at bounding box center [653, 58] width 5 height 5
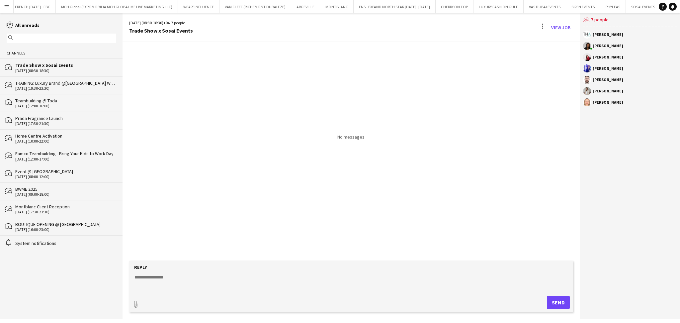
click at [198, 276] on textarea at bounding box center [352, 281] width 437 height 17
paste textarea "**********"
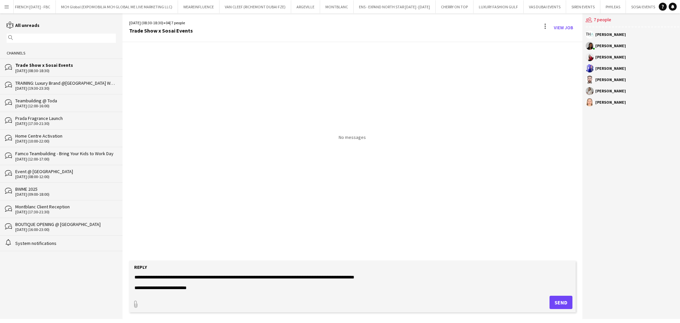
type textarea "**********"
click at [559, 305] on button "Send" at bounding box center [560, 301] width 23 height 13
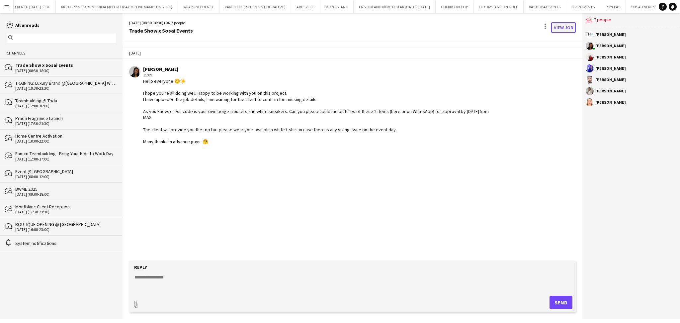
click at [555, 29] on link "View Job" at bounding box center [563, 27] width 25 height 11
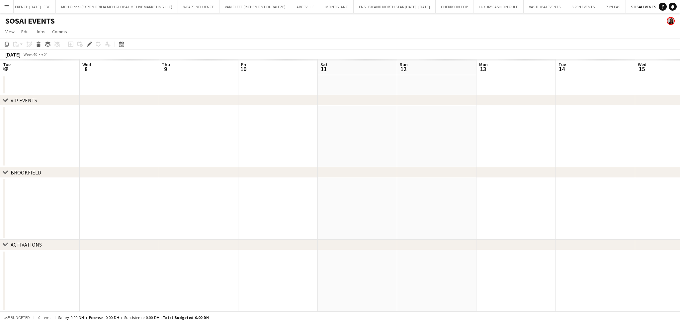
scroll to position [0, 228]
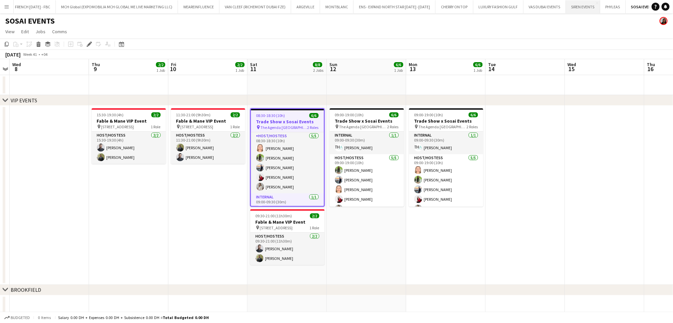
click at [566, 11] on button "SIREN EVENTS Close" at bounding box center [583, 6] width 34 height 13
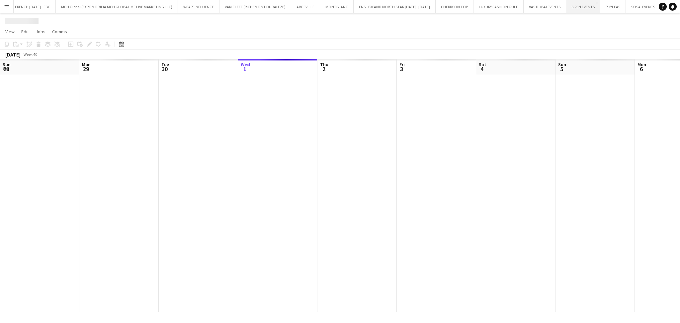
scroll to position [0, 158]
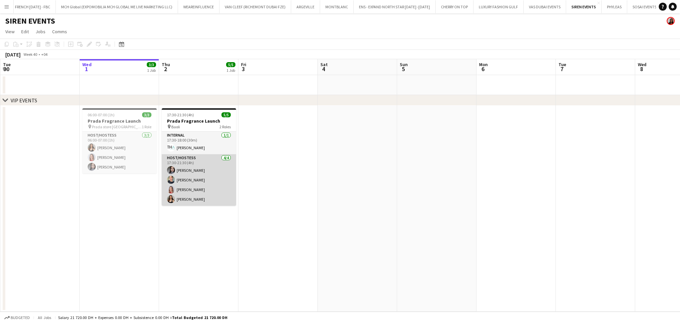
click at [198, 180] on app-card-role "Host/Hostess 4/4 17:30-21:30 (4h) Anna Popsui Tanyarat Prachuabsin Nikolett Egr…" at bounding box center [199, 179] width 74 height 51
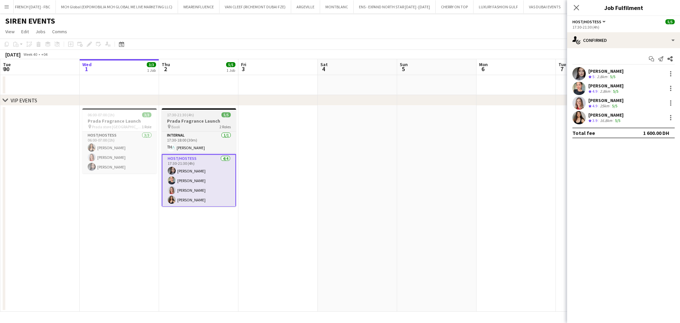
click at [195, 119] on h3 "Prada Fragrance Launch" at bounding box center [199, 121] width 74 height 6
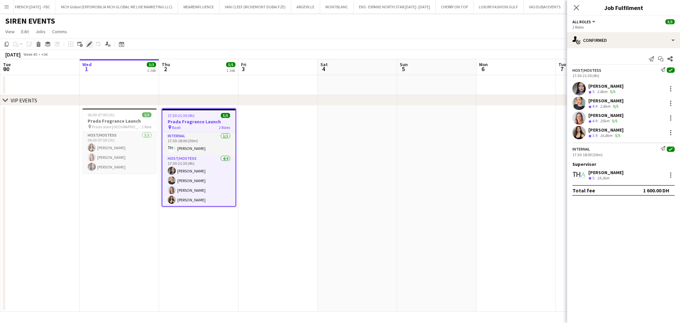
click at [89, 40] on div "Edit" at bounding box center [89, 44] width 8 height 8
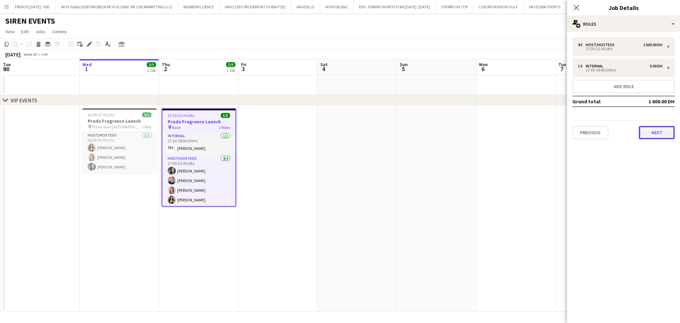
click at [657, 126] on button "Next" at bounding box center [656, 132] width 36 height 13
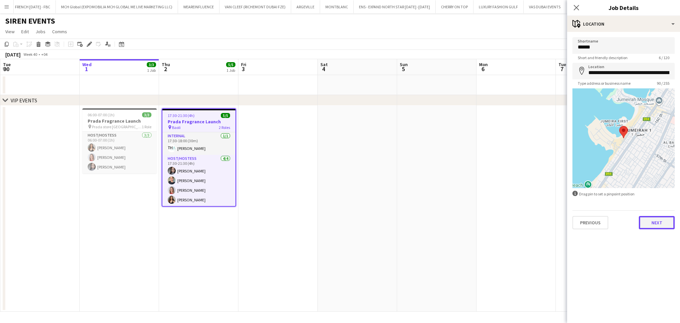
click at [668, 222] on button "Next" at bounding box center [656, 222] width 36 height 13
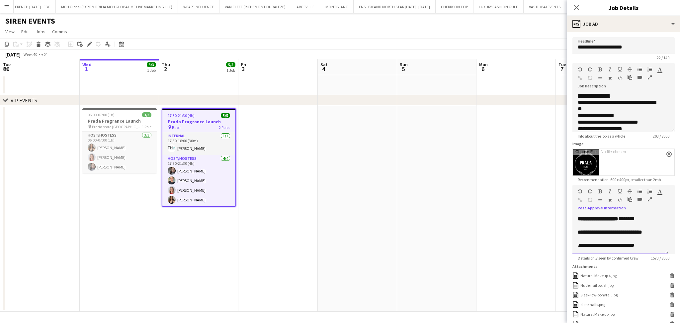
scroll to position [429, 0]
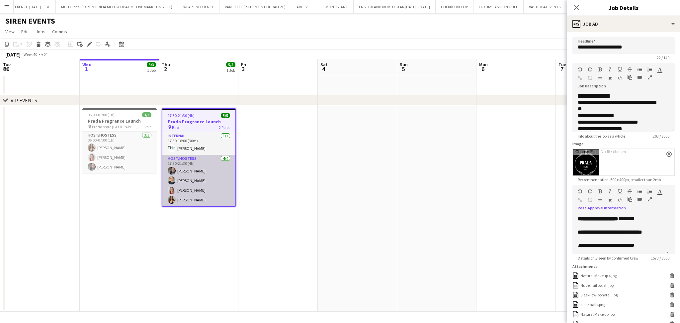
click at [211, 180] on app-card-role "Host/Hostess 4/4 17:30-21:30 (4h) Anna Popsui Tanyarat Prachuabsin Nikolett Egr…" at bounding box center [198, 180] width 73 height 51
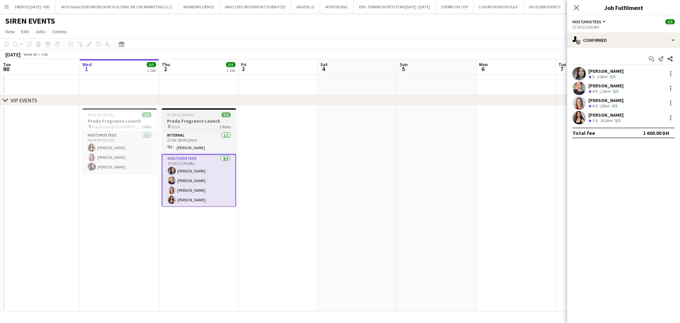
drag, startPoint x: 197, startPoint y: 118, endPoint x: 236, endPoint y: 117, distance: 38.5
click at [198, 118] on h3 "Prada Fragrance Launch" at bounding box center [199, 121] width 74 height 6
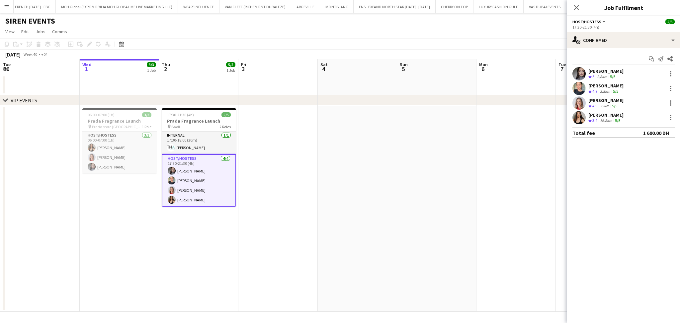
scroll to position [0, 158]
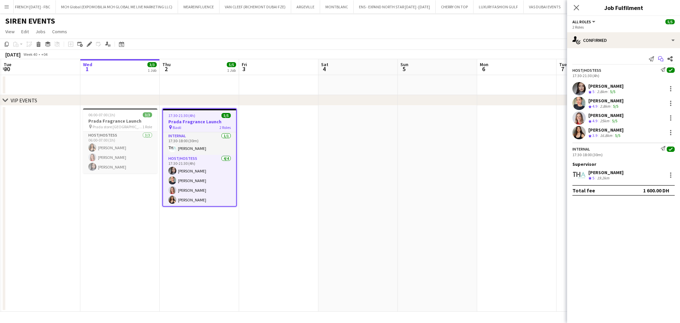
click at [659, 57] on icon "Start chat" at bounding box center [660, 58] width 5 height 5
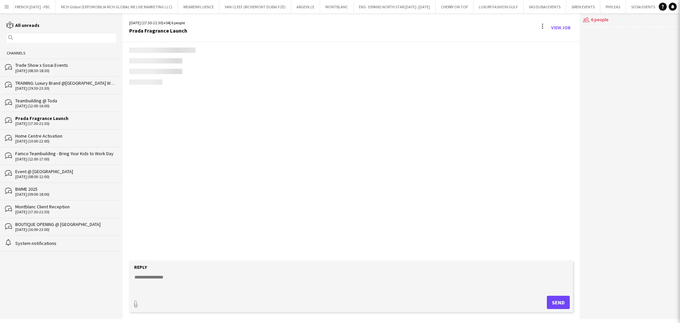
scroll to position [670, 0]
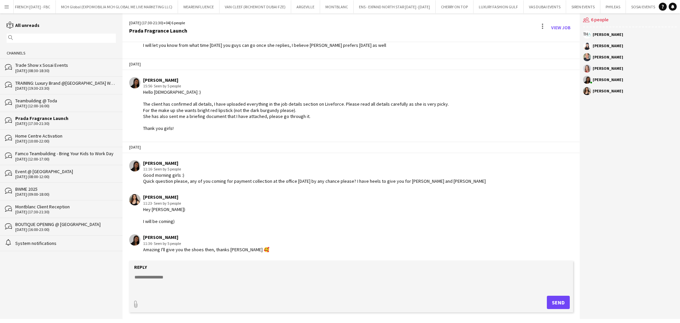
click at [274, 286] on textarea at bounding box center [352, 281] width 437 height 17
paste textarea "**********"
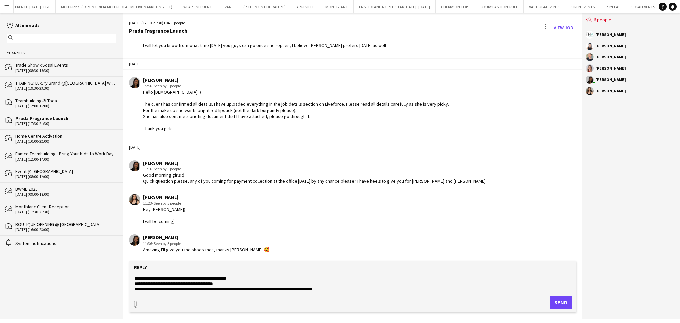
scroll to position [0, 0]
type textarea "**********"
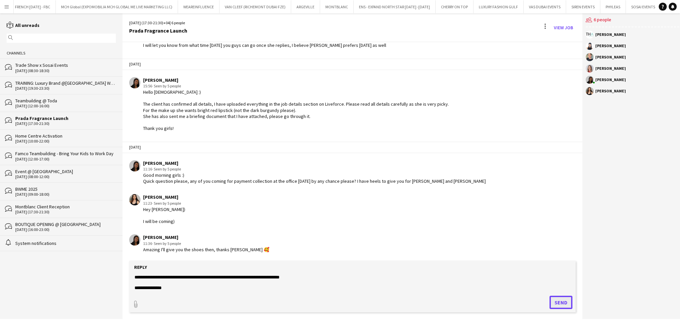
click at [556, 299] on button "Send" at bounding box center [560, 301] width 23 height 13
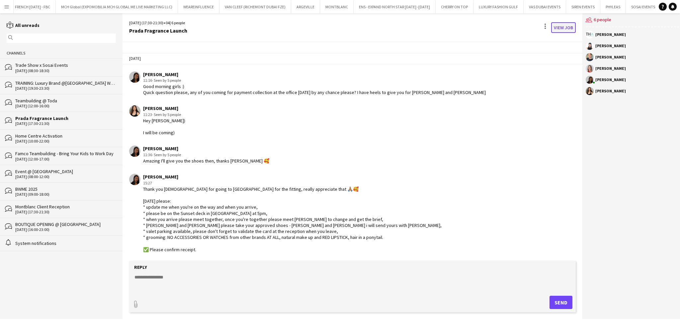
click at [555, 28] on link "View Job" at bounding box center [563, 27] width 25 height 11
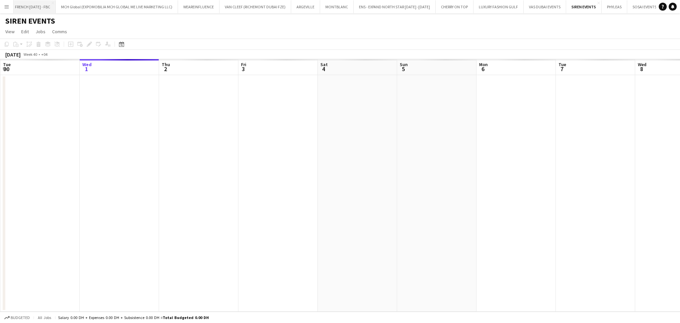
scroll to position [0, 228]
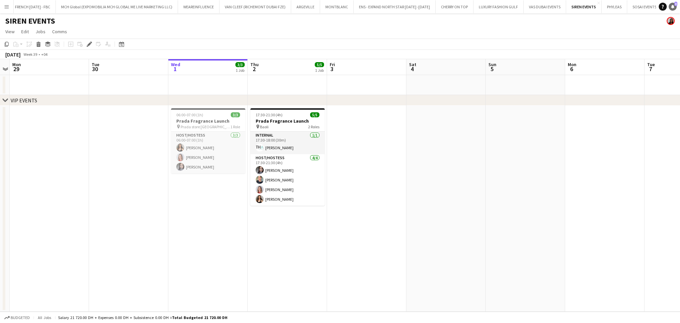
click at [672, 8] on icon "Notifications" at bounding box center [672, 7] width 4 height 4
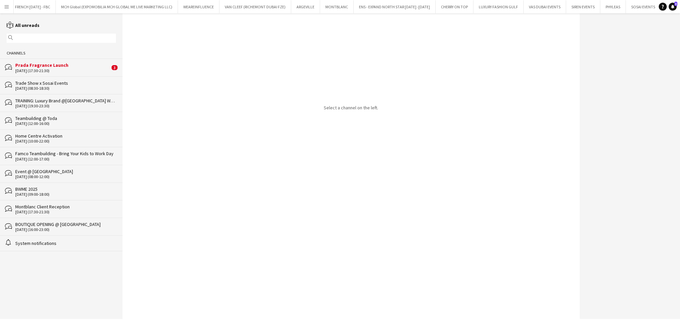
click at [70, 75] on div "bubbles Prada Fragrance Launch 02-10-2025 (17:30-21:30) 3" at bounding box center [61, 67] width 122 height 18
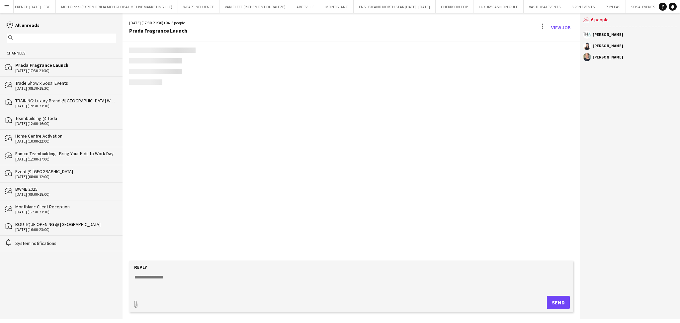
scroll to position [843, 0]
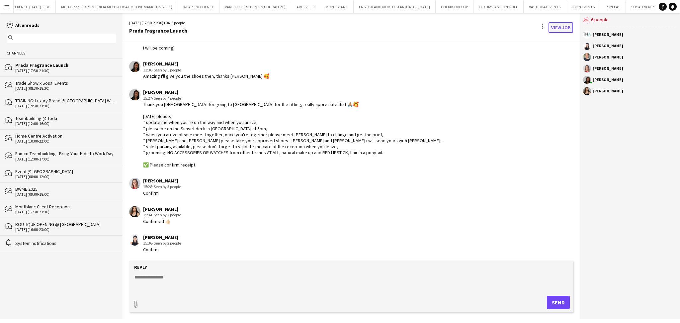
click at [554, 23] on link "View Job" at bounding box center [560, 27] width 25 height 11
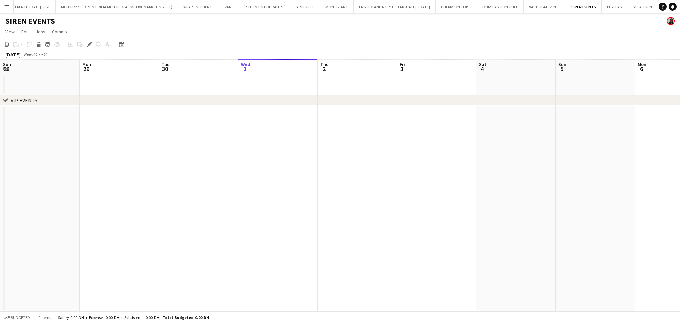
scroll to position [0, 228]
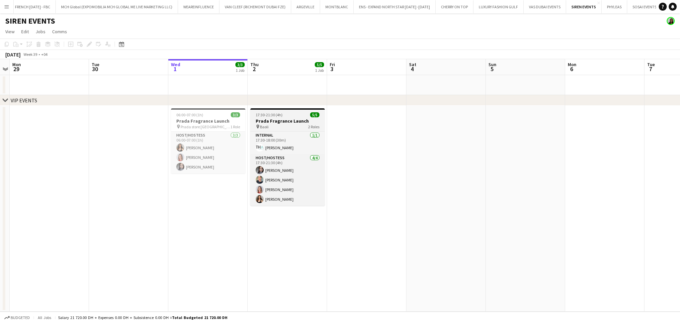
click at [275, 114] on span "17:30-21:30 (4h)" at bounding box center [269, 114] width 27 height 5
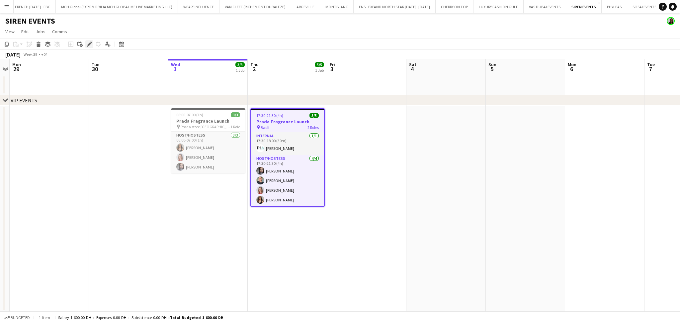
click at [90, 44] on icon "Edit" at bounding box center [89, 43] width 5 height 5
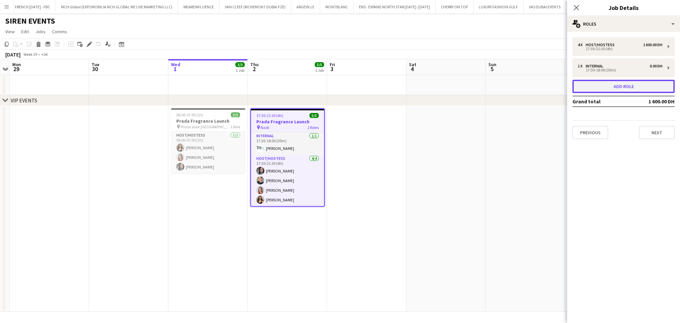
click at [633, 88] on button "Add role" at bounding box center [623, 86] width 102 height 13
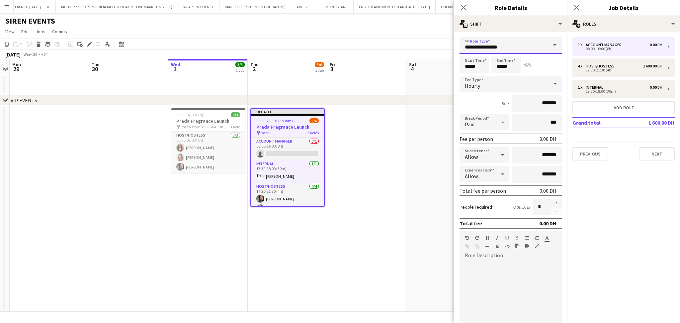
drag, startPoint x: 516, startPoint y: 50, endPoint x: 444, endPoint y: 47, distance: 71.8
click at [449, 45] on body "Menu Boards Boards Boards All jobs Status Workforce Workforce My Workforce Recr…" at bounding box center [340, 161] width 680 height 323
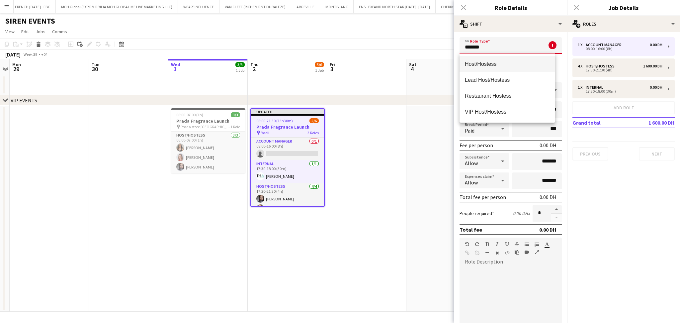
click at [507, 61] on span "Host/Hostess" at bounding box center [507, 64] width 85 height 6
type input "**********"
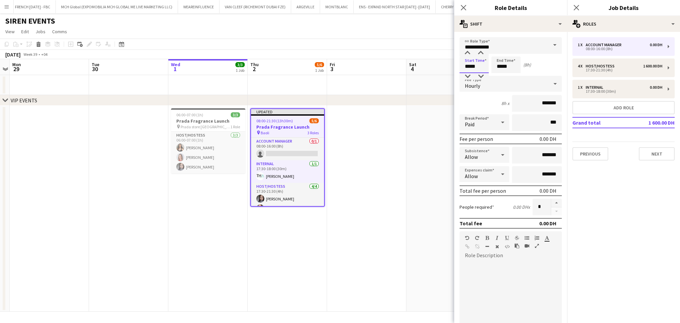
click at [482, 66] on input "*****" at bounding box center [473, 64] width 29 height 17
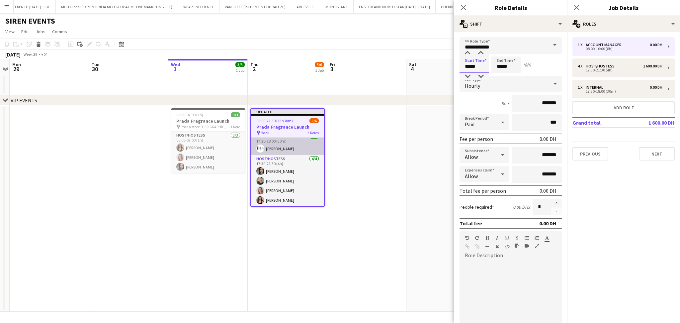
scroll to position [0, 0]
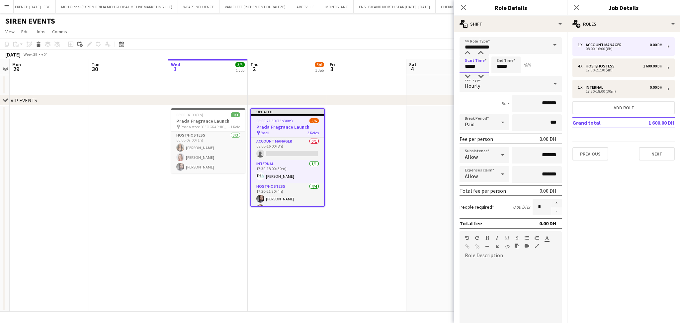
drag, startPoint x: 481, startPoint y: 64, endPoint x: 447, endPoint y: 64, distance: 33.8
click at [447, 64] on body "Menu Boards Boards Boards All jobs Status Workforce Workforce My Workforce Recr…" at bounding box center [340, 161] width 680 height 323
type input "*****"
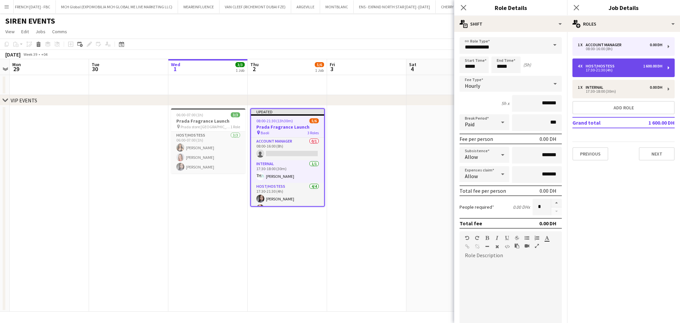
click at [613, 66] on div "Host/Hostess" at bounding box center [601, 66] width 32 height 5
type input "*****"
type input "*********"
type input "*"
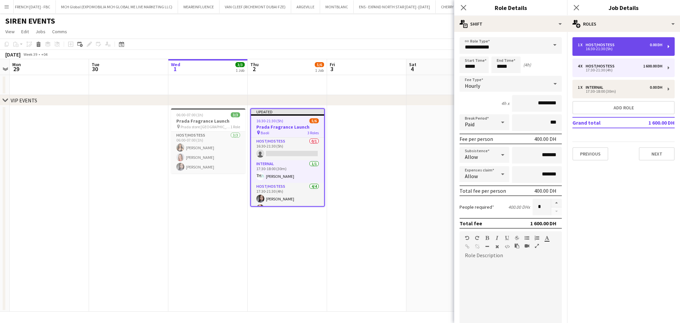
click at [621, 46] on div "1 x Host/Hostess 0.00 DH" at bounding box center [619, 44] width 85 height 5
type input "*****"
type input "*******"
type input "*"
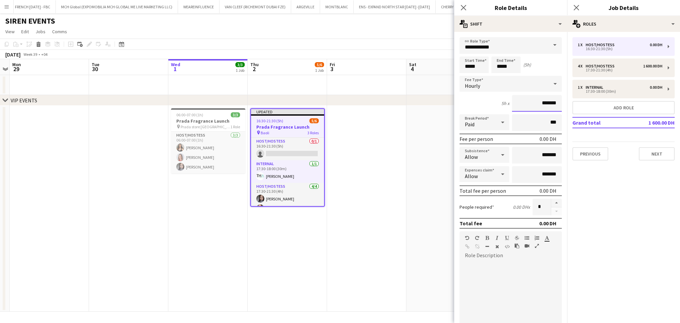
click at [528, 104] on input "*******" at bounding box center [537, 103] width 50 height 17
type input "*********"
click at [364, 166] on app-date-cell at bounding box center [366, 209] width 79 height 206
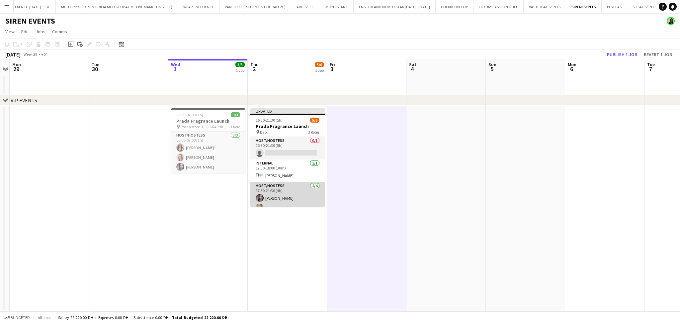
click at [288, 190] on app-card-role "Host/Hostess 4/4 17:30-21:30 (4h) Anna Popsui Tanyarat Prachuabsin Nikolett Egr…" at bounding box center [287, 207] width 74 height 51
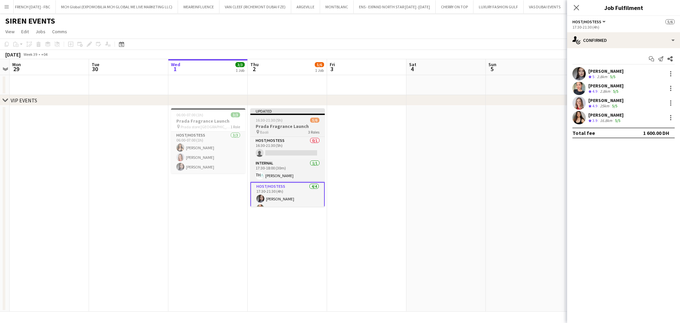
click at [284, 128] on h3 "Prada Fragrance Launch" at bounding box center [287, 126] width 74 height 6
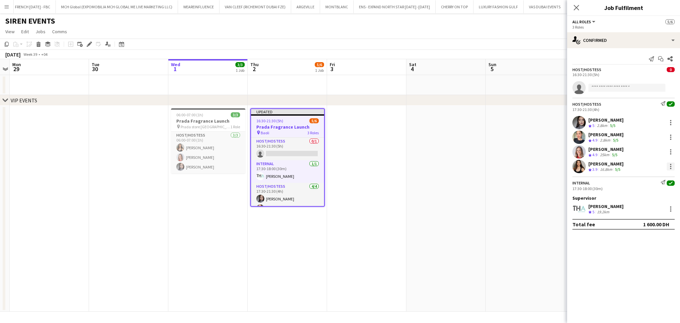
click at [669, 167] on div at bounding box center [670, 166] width 8 height 8
click at [654, 193] on span "Switch crew" at bounding box center [642, 195] width 28 height 6
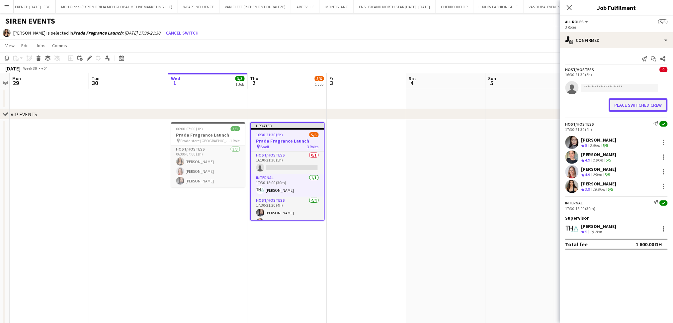
click at [635, 103] on button "Place switched crew" at bounding box center [638, 104] width 59 height 13
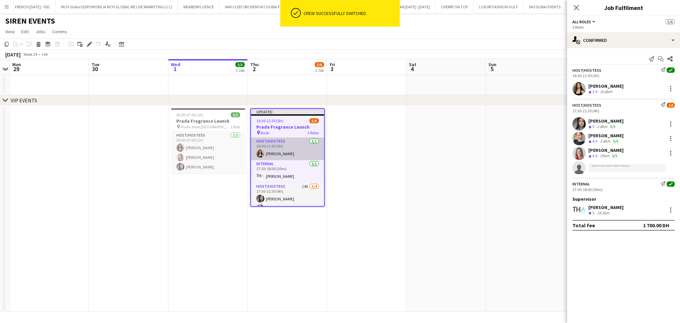
click at [276, 143] on app-card-role "Host/Hostess 1/1 16:30-21:30 (5h) Olha Dudnik" at bounding box center [287, 148] width 73 height 23
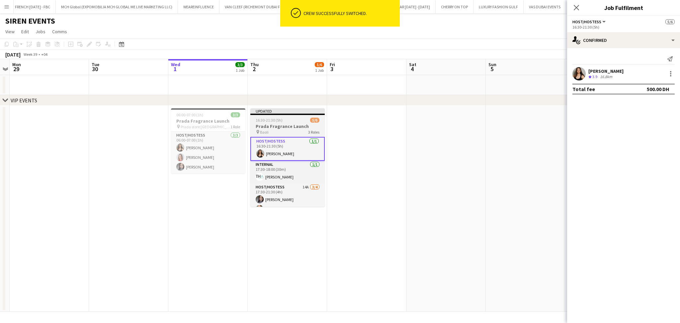
click at [279, 122] on span "16:30-21:30 (5h)" at bounding box center [269, 119] width 27 height 5
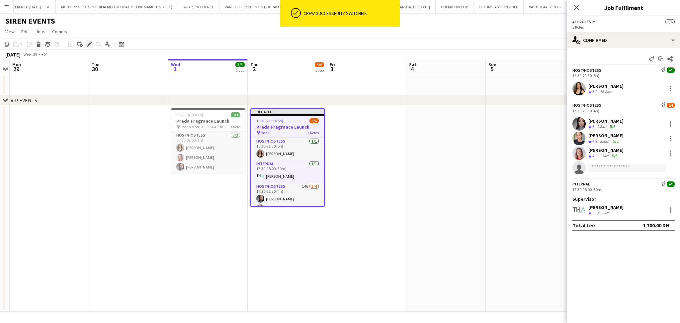
click at [88, 44] on icon at bounding box center [89, 44] width 4 height 4
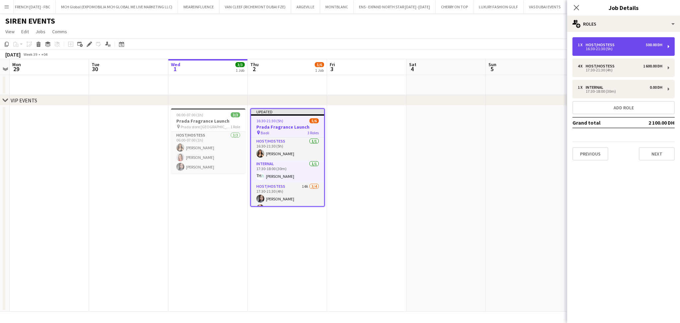
click at [630, 50] on div "16:30-21:30 (5h)" at bounding box center [619, 48] width 85 height 3
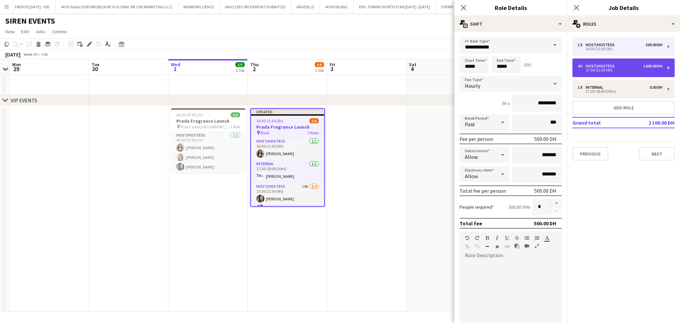
click at [632, 71] on div "17:30-21:30 (4h)" at bounding box center [619, 69] width 85 height 3
type input "*****"
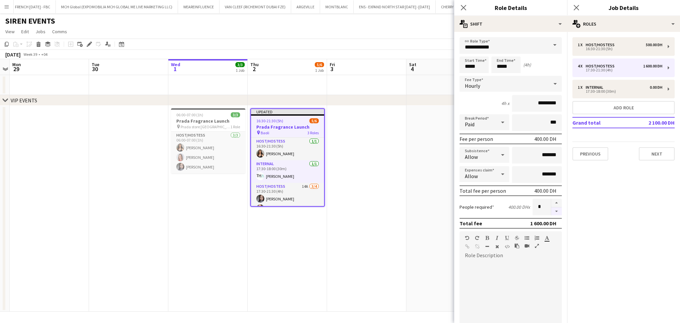
click at [551, 209] on button "button" at bounding box center [556, 211] width 11 height 8
type input "*"
click at [421, 191] on app-date-cell at bounding box center [445, 209] width 79 height 206
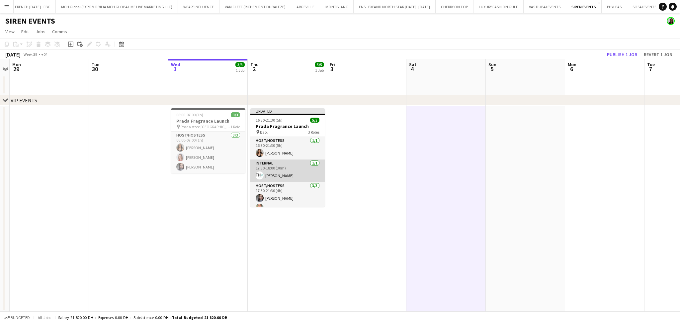
scroll to position [17, 0]
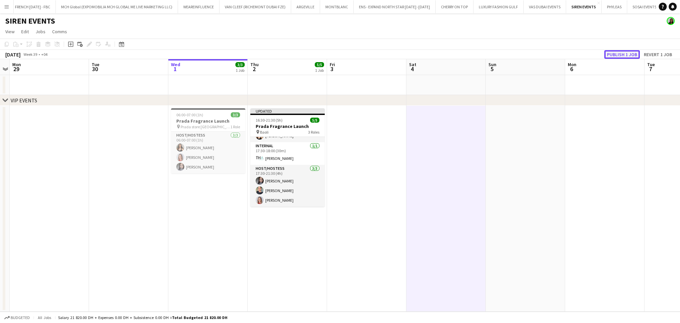
click at [632, 56] on button "Publish 1 job" at bounding box center [622, 54] width 36 height 9
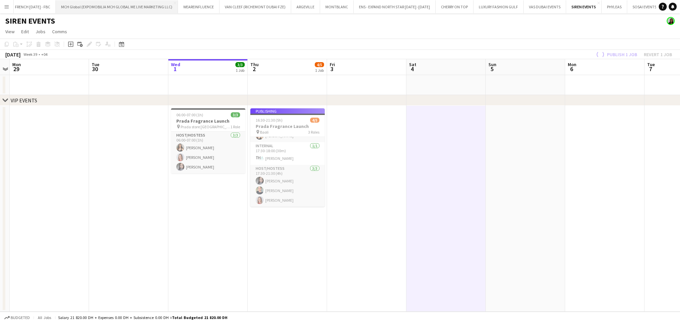
scroll to position [12, 0]
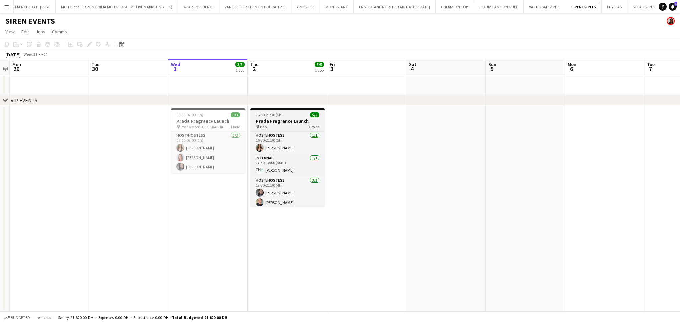
click at [288, 114] on div "16:30-21:30 (5h) 5/5" at bounding box center [287, 114] width 74 height 5
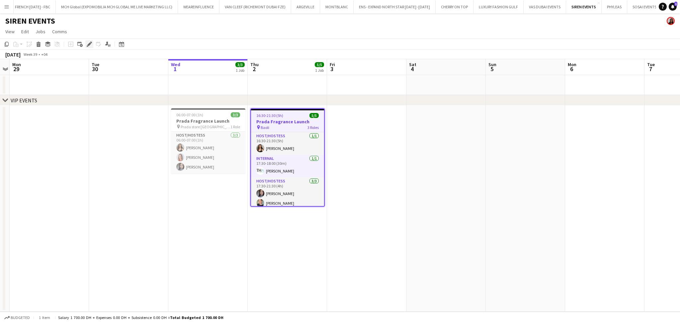
click at [90, 43] on icon at bounding box center [89, 44] width 4 height 4
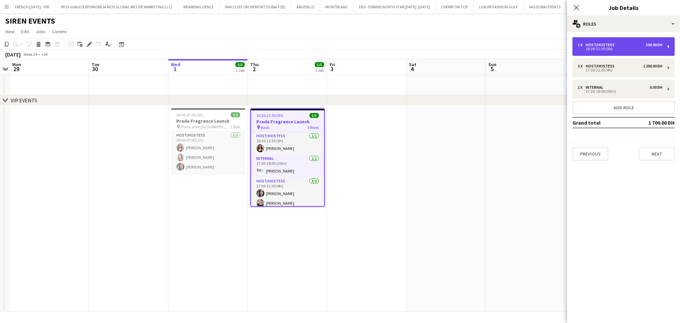
click at [619, 44] on div "1 x Host/Hostess 500.00 DH" at bounding box center [619, 44] width 85 height 5
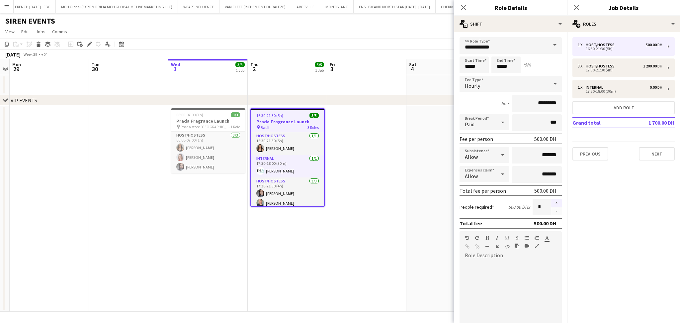
click at [551, 201] on button "button" at bounding box center [556, 202] width 11 height 9
type input "*"
drag, startPoint x: 270, startPoint y: 191, endPoint x: 284, endPoint y: 189, distance: 14.5
click at [271, 191] on app-card-role "Host/Hostess 3/3 17:30-21:30 (4h) Anna Popsui Tanyarat Prachuabsin Nikolett Egr…" at bounding box center [287, 198] width 73 height 42
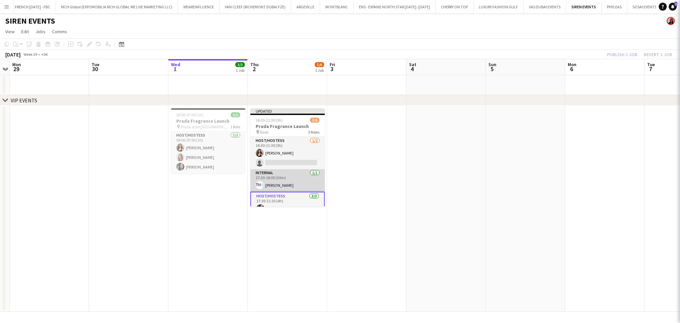
scroll to position [0, 227]
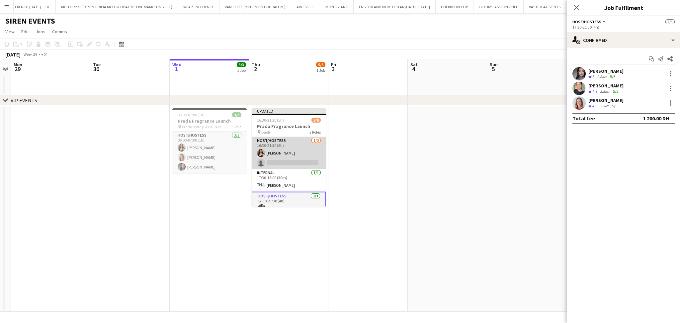
click at [274, 148] on app-card-role "Host/Hostess 1/2 16:30-21:30 (5h) Olha Dudnik single-neutral-actions" at bounding box center [289, 153] width 74 height 32
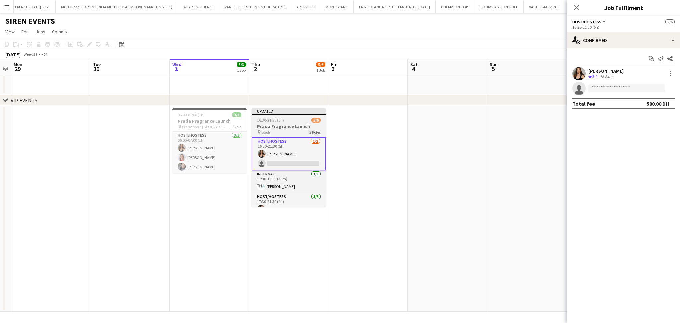
click at [282, 123] on h3 "Prada Fragrance Launch" at bounding box center [289, 126] width 74 height 6
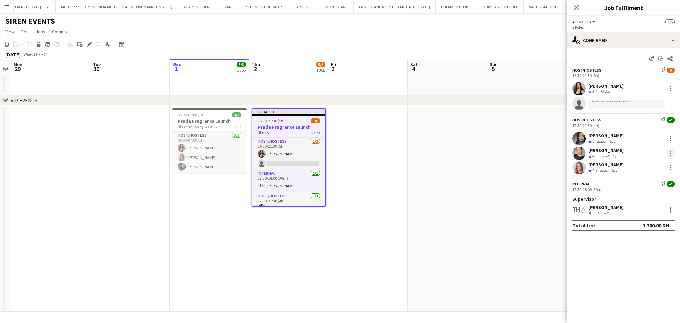
click at [668, 154] on div at bounding box center [670, 153] width 8 height 8
click at [658, 185] on button "Switch crew" at bounding box center [649, 181] width 52 height 16
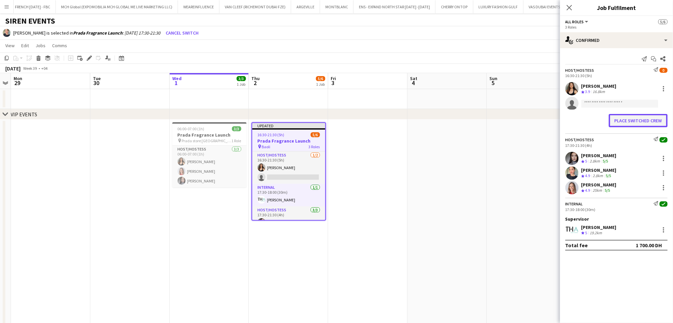
click at [640, 119] on button "Place switched crew" at bounding box center [638, 120] width 59 height 13
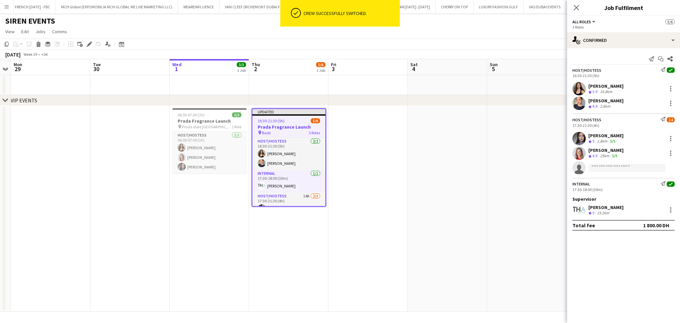
click at [636, 146] on div "Nikolett Egresi Crew rating 4.9 25km 5/5" at bounding box center [623, 152] width 113 height 13
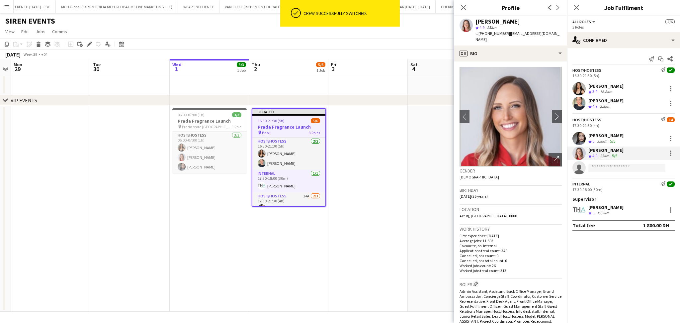
click at [637, 120] on div "Host/Hostess Send notification 14 17:30-21:30 (4h)" at bounding box center [623, 121] width 113 height 11
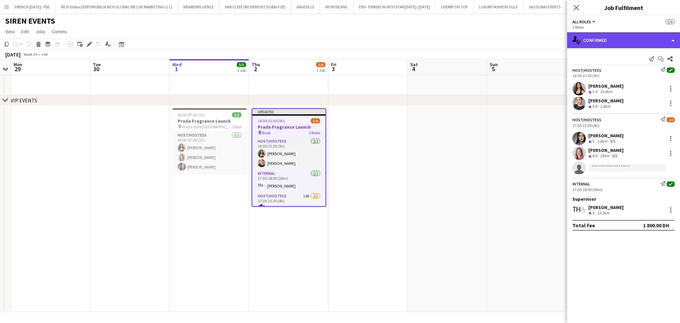
click at [653, 41] on div "single-neutral-actions-check-2 Confirmed" at bounding box center [623, 40] width 113 height 16
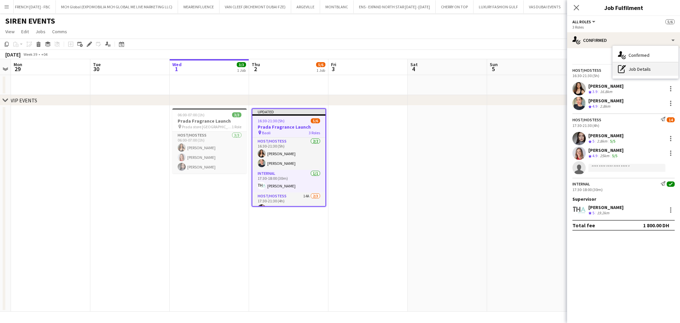
click at [649, 71] on div "pen-write Job Details" at bounding box center [645, 68] width 66 height 13
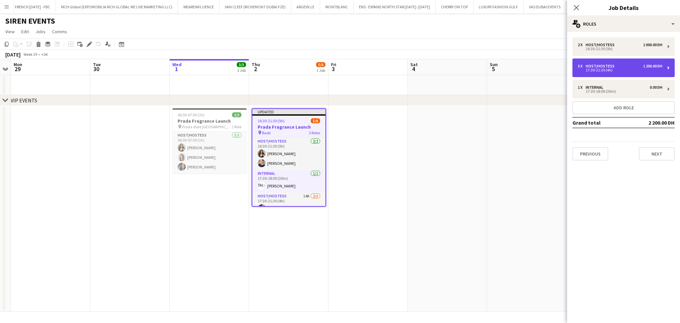
click at [622, 65] on div "3 x Host/Hostess 1 200.00 DH" at bounding box center [619, 66] width 85 height 5
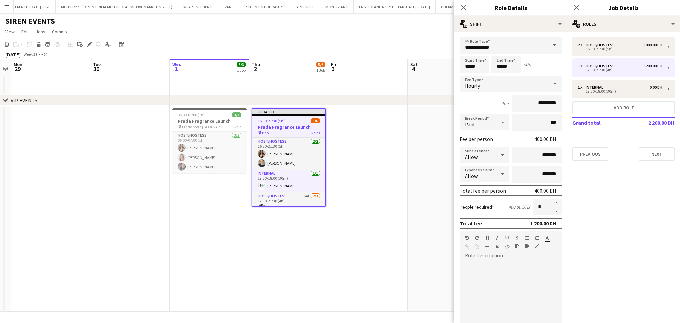
click at [551, 209] on div at bounding box center [556, 206] width 11 height 17
click at [551, 209] on button "button" at bounding box center [556, 211] width 11 height 8
type input "*"
click at [418, 181] on app-date-cell at bounding box center [447, 209] width 79 height 206
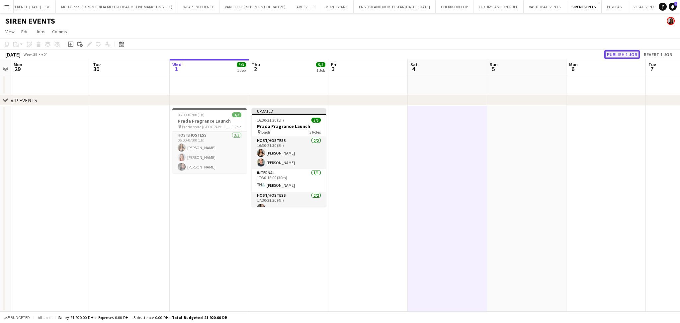
click at [620, 54] on button "Publish 1 job" at bounding box center [622, 54] width 36 height 9
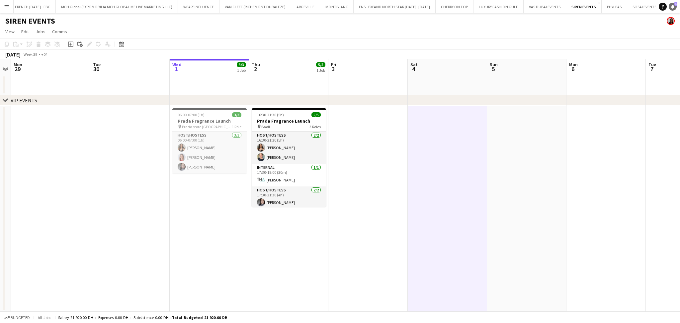
click at [669, 8] on link "Notifications 1" at bounding box center [672, 7] width 8 height 8
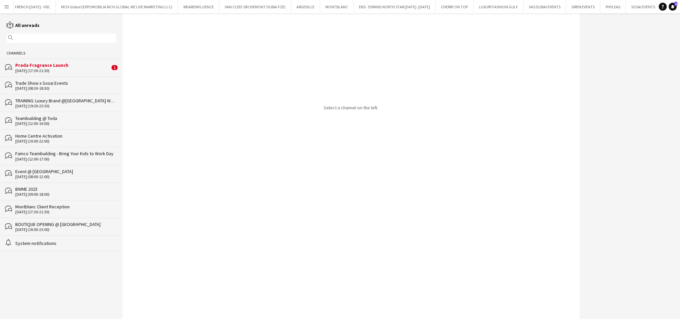
click at [68, 64] on div "Prada Fragrance Launch" at bounding box center [62, 65] width 95 height 6
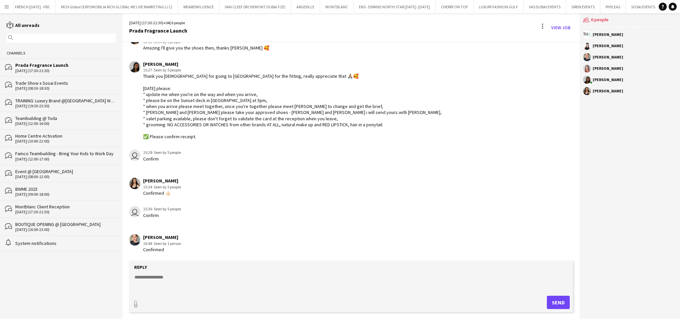
scroll to position [871, 0]
click at [258, 277] on textarea at bounding box center [352, 281] width 437 height 17
type textarea "**********"
click at [563, 300] on button "Send" at bounding box center [558, 301] width 23 height 13
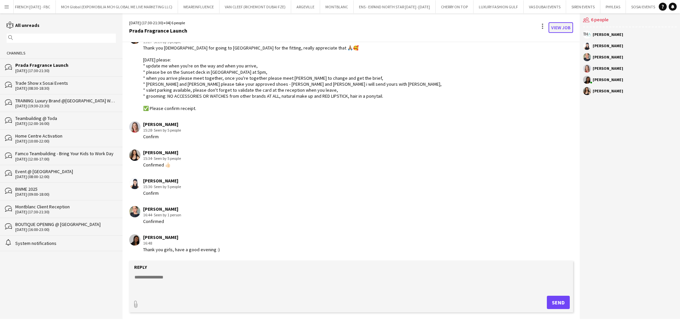
click at [561, 27] on link "View Job" at bounding box center [560, 27] width 25 height 11
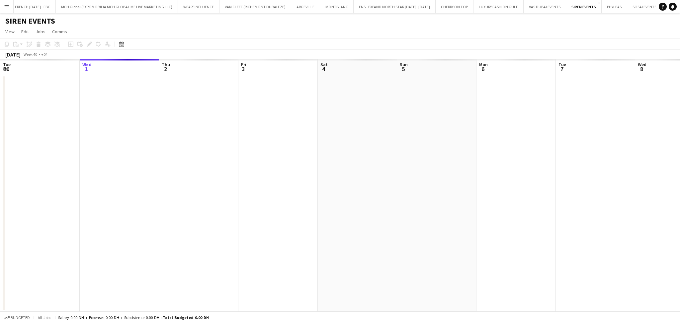
scroll to position [0, 228]
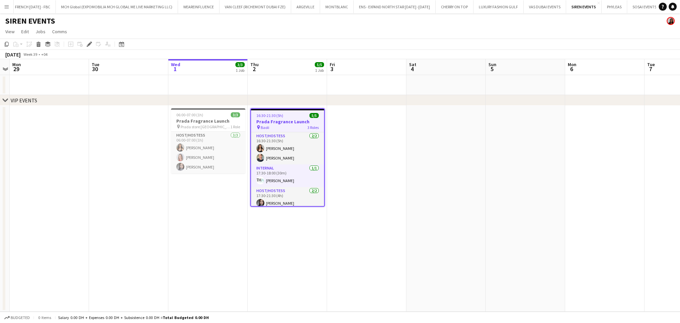
click at [353, 154] on app-date-cell at bounding box center [366, 209] width 79 height 206
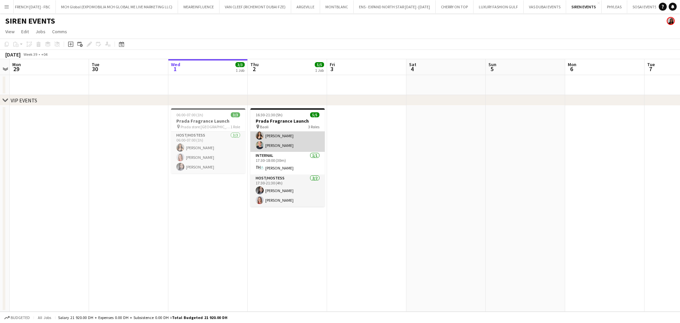
scroll to position [0, 0]
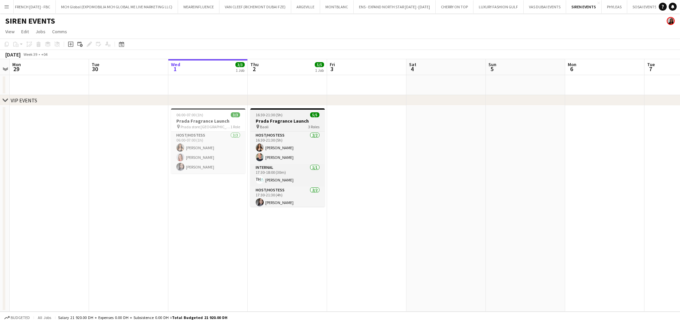
click at [289, 124] on div "pin Baoli 3 Roles" at bounding box center [287, 126] width 74 height 5
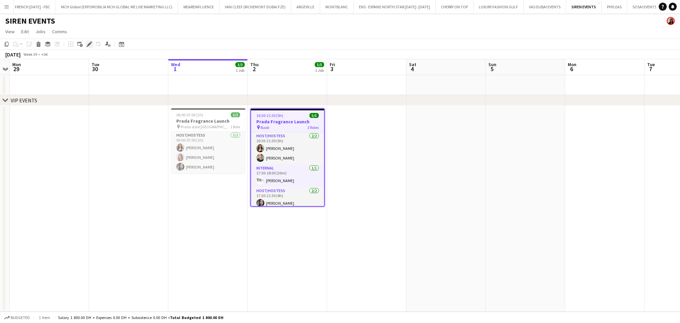
click at [91, 45] on icon "Edit" at bounding box center [89, 43] width 5 height 5
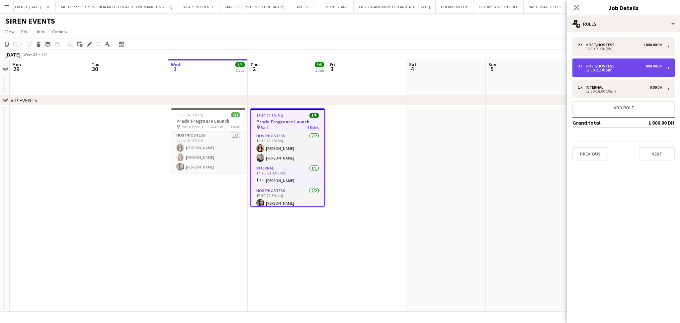
click at [636, 70] on div "17:30-21:30 (4h)" at bounding box center [619, 69] width 85 height 3
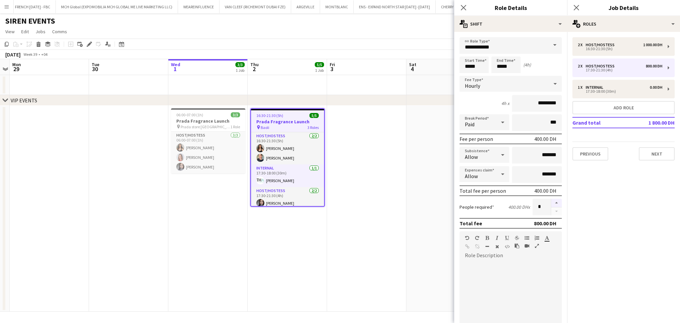
click at [551, 203] on button "button" at bounding box center [556, 202] width 11 height 9
type input "*"
click at [298, 148] on app-card-role "Host/Hostess 2/2 16:30-21:30 (5h) Olha Dudnik Tanyarat Prachuabsin" at bounding box center [287, 148] width 73 height 32
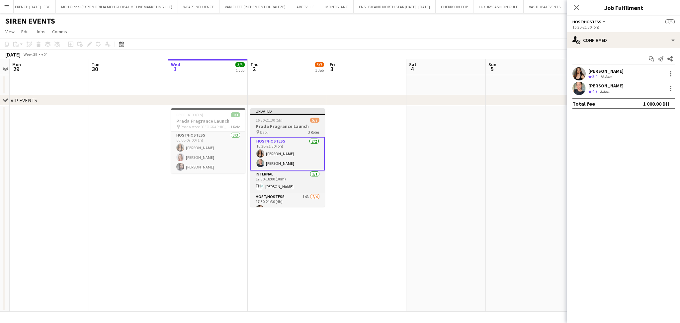
click at [262, 116] on app-job-card "Updated 16:30-21:30 (5h) 5/7 Prada Fragrance Launch pin Baoli 3 Roles Host/Host…" at bounding box center [287, 157] width 74 height 98
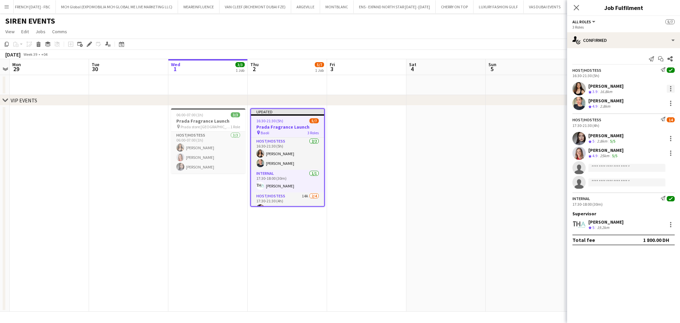
click at [668, 87] on div at bounding box center [670, 89] width 8 height 8
click at [656, 116] on span "Switch crew" at bounding box center [642, 117] width 28 height 6
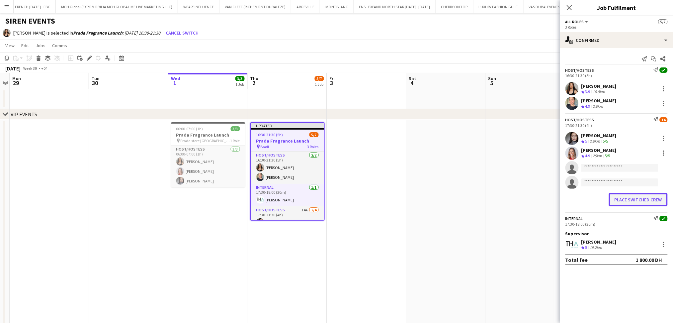
click at [645, 197] on button "Place switched crew" at bounding box center [638, 199] width 59 height 13
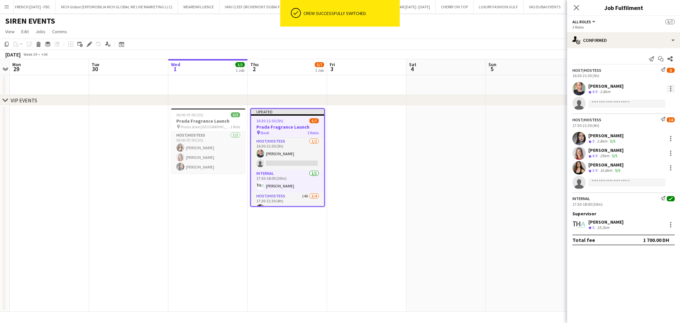
click at [671, 88] on div at bounding box center [670, 89] width 8 height 8
click at [652, 117] on span "Switch crew" at bounding box center [642, 117] width 28 height 6
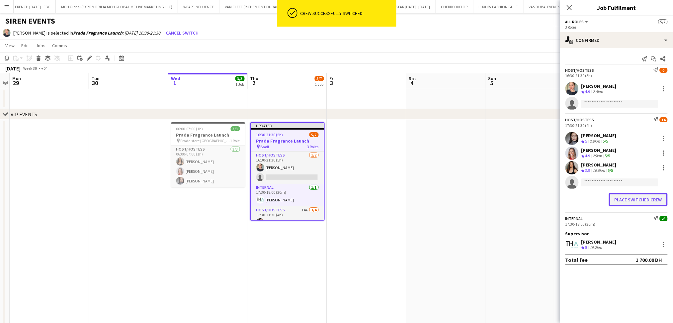
click at [635, 199] on button "Place switched crew" at bounding box center [638, 199] width 59 height 13
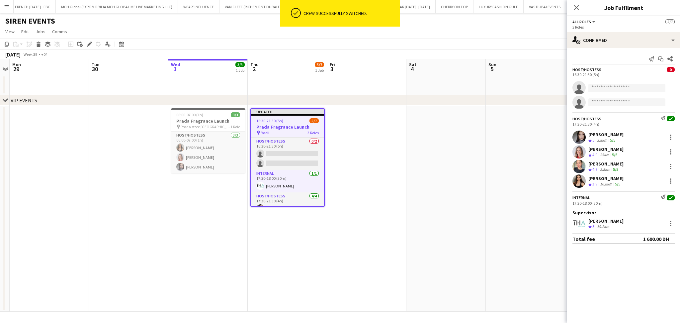
click at [484, 171] on app-date-cell at bounding box center [445, 209] width 79 height 206
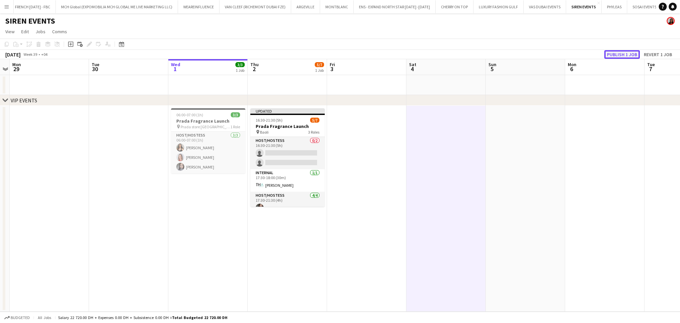
click at [629, 54] on button "Publish 1 job" at bounding box center [622, 54] width 36 height 9
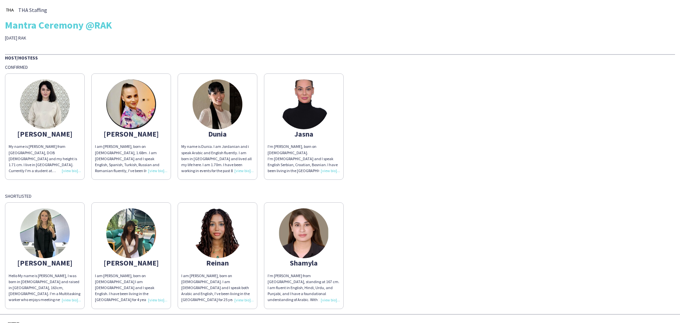
click at [150, 115] on img at bounding box center [131, 104] width 50 height 50
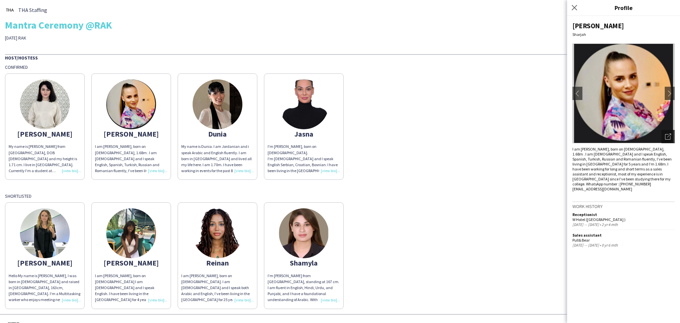
click at [670, 139] on icon "Open photos pop-in" at bounding box center [668, 136] width 6 height 6
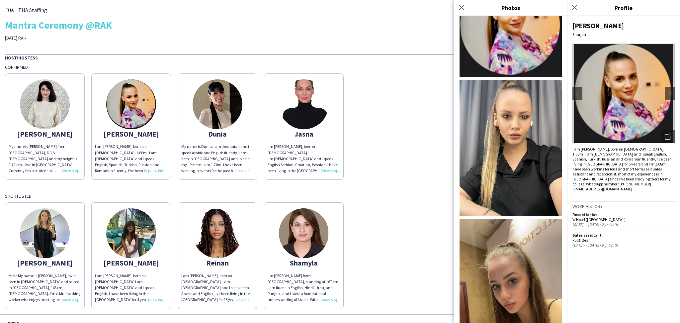
scroll to position [94, 0]
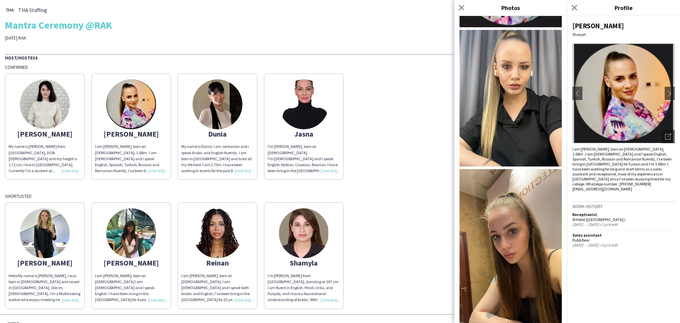
drag, startPoint x: 463, startPoint y: 9, endPoint x: 477, endPoint y: 13, distance: 14.8
click at [463, 9] on icon at bounding box center [461, 7] width 5 height 5
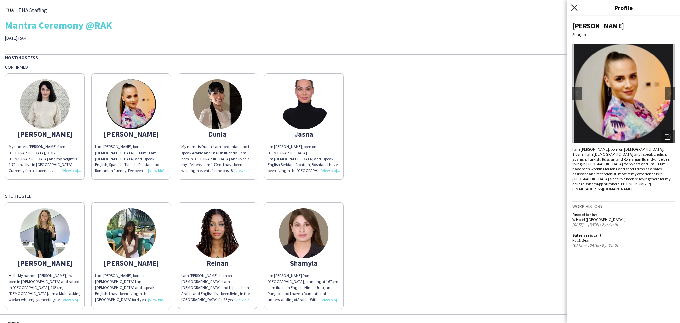
click at [574, 7] on icon at bounding box center [574, 7] width 6 height 6
